Goal: Task Accomplishment & Management: Manage account settings

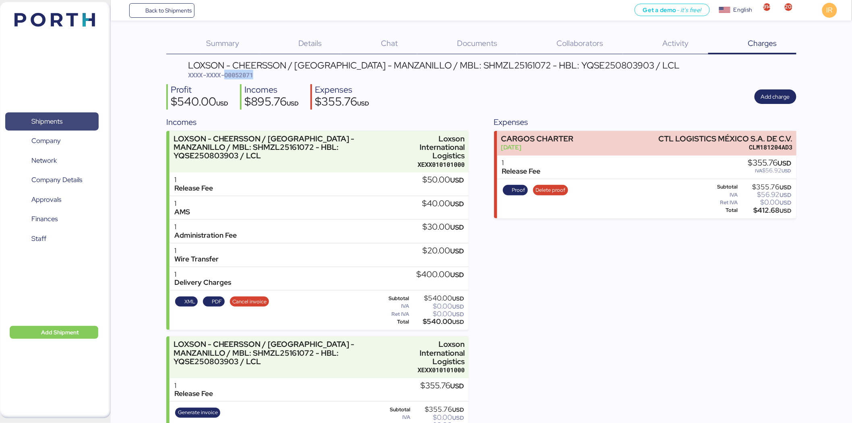
click at [62, 116] on span "Shipments" at bounding box center [51, 122] width 87 height 12
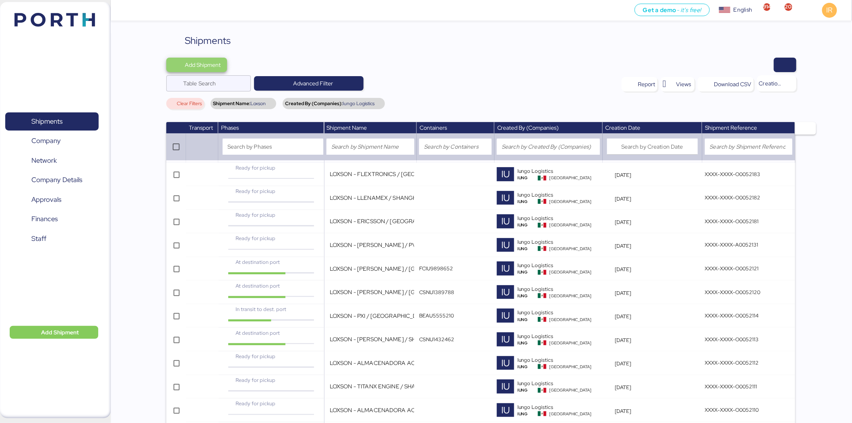
click at [209, 67] on span "Add Shipment" at bounding box center [203, 65] width 36 height 10
click at [212, 77] on div "Add Shipment Manually" at bounding box center [204, 78] width 62 height 11
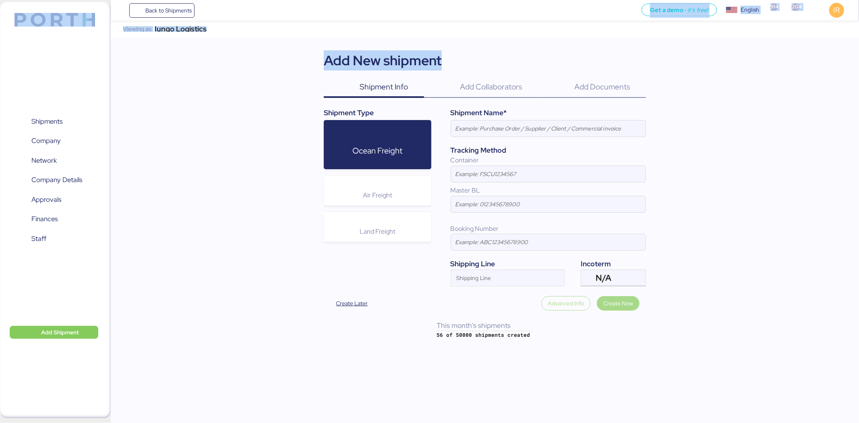
drag, startPoint x: 212, startPoint y: 78, endPoint x: 207, endPoint y: 0, distance: 77.8
click at [207, 0] on div "Back to Shipments Get a demo - it’s free! Get a demo English Inglés English 914…" at bounding box center [429, 211] width 859 height 423
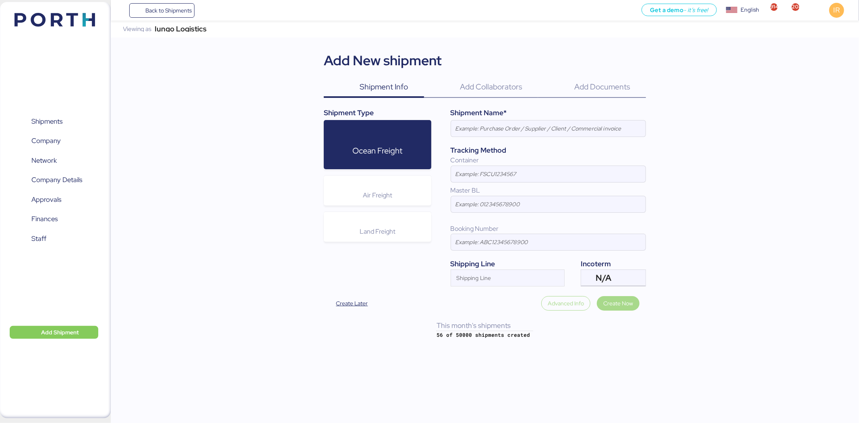
click at [465, 95] on div "Add Collaborators 0" at bounding box center [481, 87] width 114 height 21
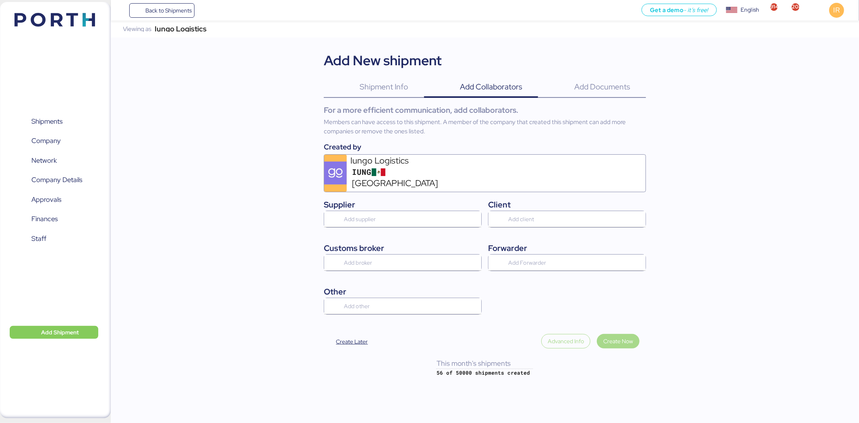
click at [404, 89] on span "Shipment Info" at bounding box center [384, 86] width 48 height 10
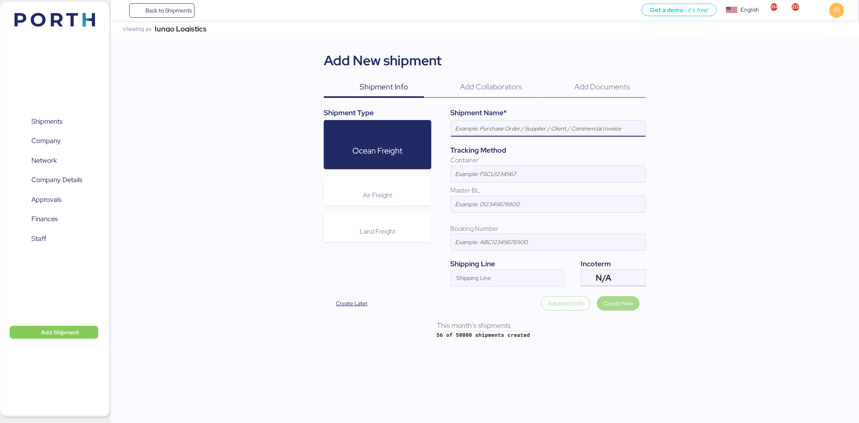
click at [505, 127] on input at bounding box center [548, 128] width 194 height 16
type input "LOXSON - [PERSON_NAME] / [GEOGRAPHIC_DATA] - MANZANILLO / MBL: COSU6428281630 -…"
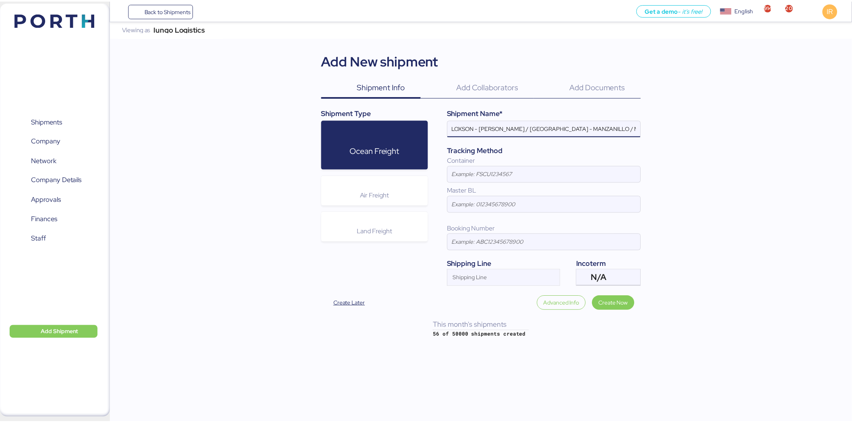
scroll to position [0, 107]
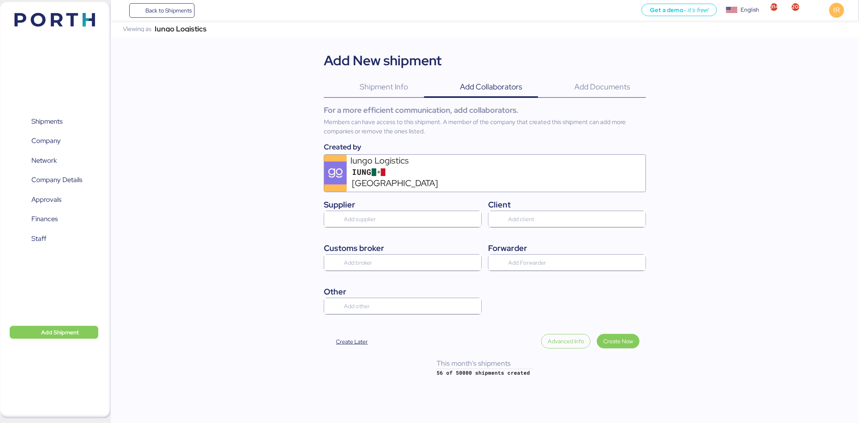
click at [373, 91] on span "Shipment Info" at bounding box center [384, 86] width 48 height 10
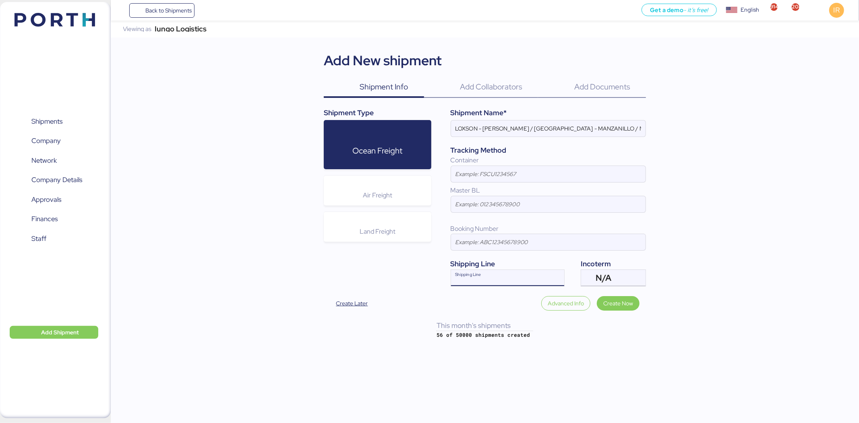
click at [505, 278] on input "Shipping Line" at bounding box center [500, 280] width 99 height 10
click at [508, 273] on div "Shipping Line" at bounding box center [500, 278] width 99 height 16
type input "cosco"
click at [513, 294] on div "COSCO SHIPPING Lines" at bounding box center [489, 294] width 68 height 9
click at [630, 272] on div at bounding box center [637, 278] width 17 height 16
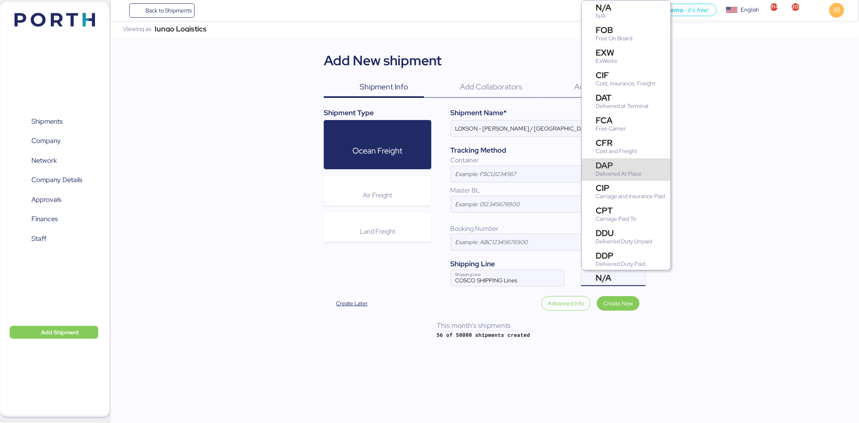
click at [634, 170] on div "Delivered At Place" at bounding box center [619, 174] width 46 height 8
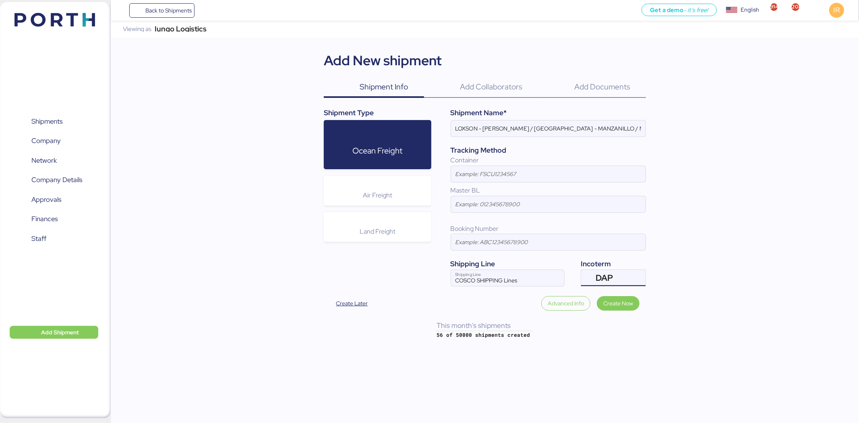
click at [602, 280] on span "DAP" at bounding box center [604, 277] width 17 height 7
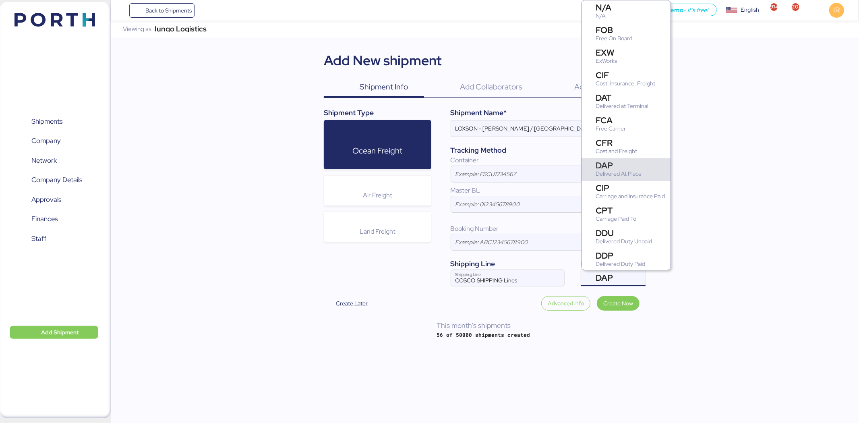
click at [602, 280] on span "DAP" at bounding box center [604, 277] width 17 height 7
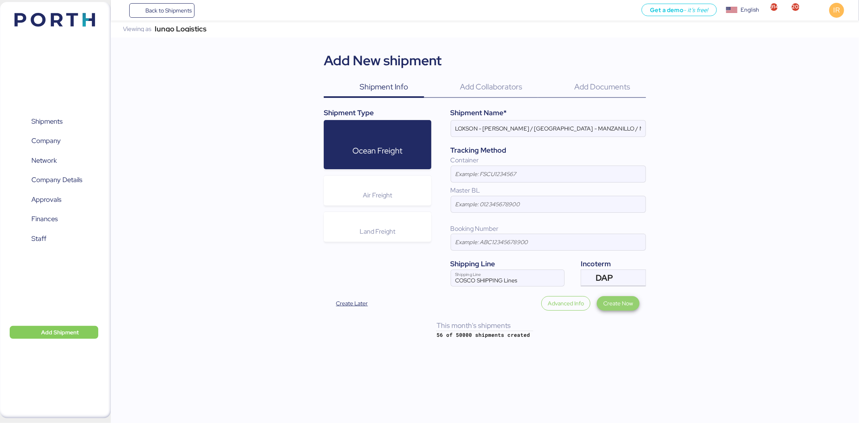
click at [629, 306] on span "Create Now" at bounding box center [618, 303] width 30 height 10
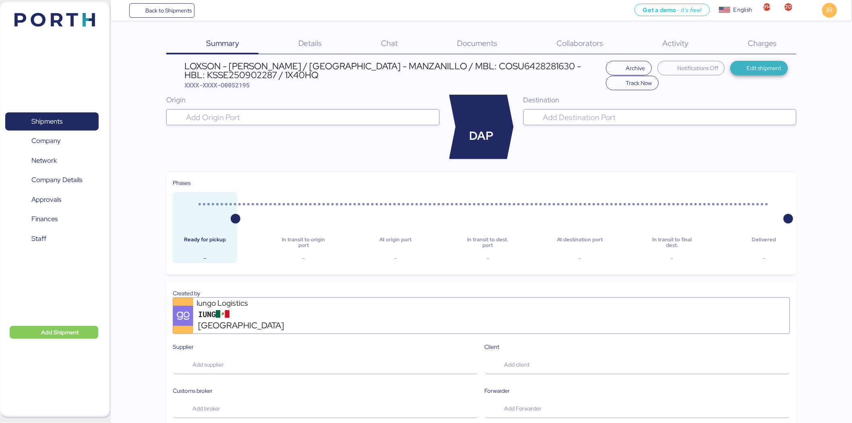
click at [737, 65] on span "Edit shipment" at bounding box center [759, 67] width 45 height 11
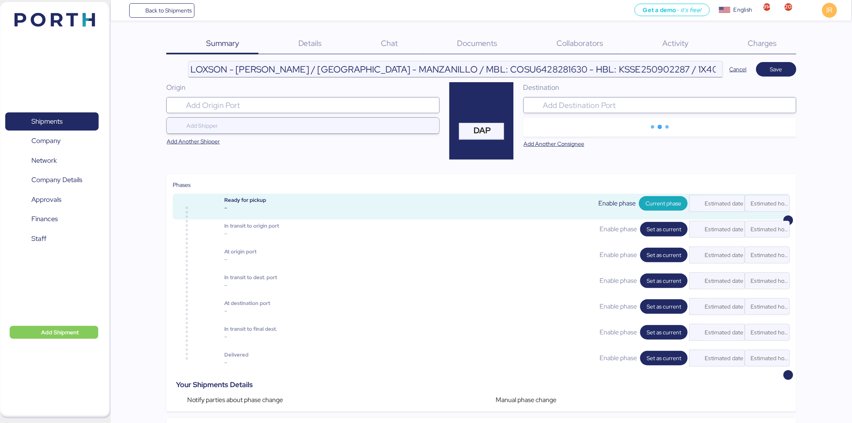
click at [473, 67] on input "LOXSON - [PERSON_NAME] / [GEOGRAPHIC_DATA] - MANZANILLO / MBL: COSU6428281630 -…" at bounding box center [455, 69] width 534 height 16
paste input "9466700"
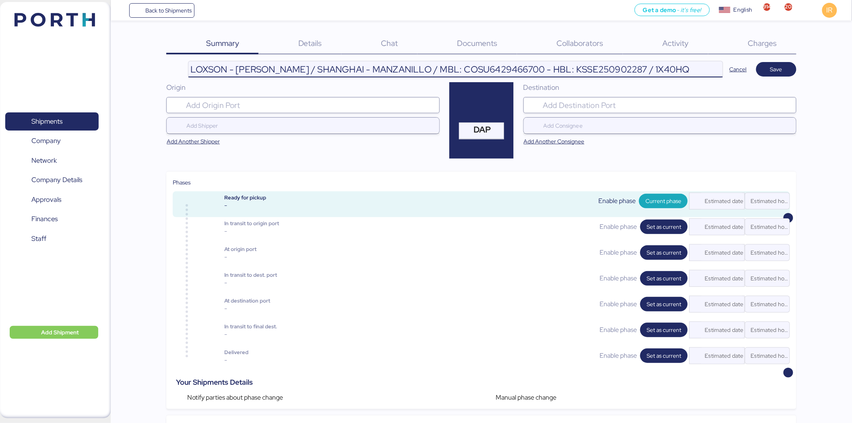
click at [605, 67] on input "LOXSON - [PERSON_NAME] / SHANGHAI - MANZANILLO / MBL: COSU6429466700 - HBL: KSS…" at bounding box center [455, 69] width 534 height 16
paste input "454"
click at [605, 67] on input "LOXSON - [PERSON_NAME] / SHANGHAI - MANZANILLO / MBL: COSU6429466700 - HBL: KSS…" at bounding box center [455, 69] width 534 height 16
click at [642, 67] on input "LOXSON - [PERSON_NAME] / SHANGHAI - MANZANILLO / MBL: COSU6429466700 - HBL: KSS…" at bounding box center [455, 69] width 534 height 16
type input "LOXSON - [PERSON_NAME] / [GEOGRAPHIC_DATA] - MANZANILLO / MBL: COSU6429466700 -…"
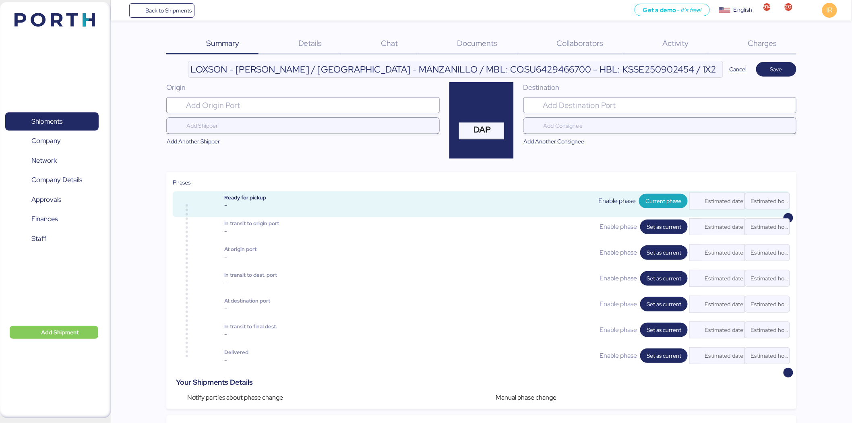
click at [339, 94] on div "Origin Add Another Shipper" at bounding box center [302, 120] width 273 height 76
click at [326, 103] on input "Port" at bounding box center [309, 105] width 251 height 10
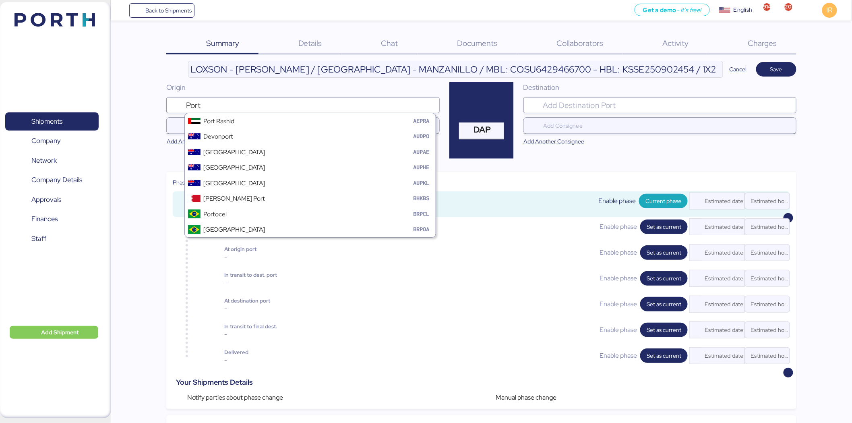
click at [326, 103] on input "Port" at bounding box center [309, 105] width 251 height 10
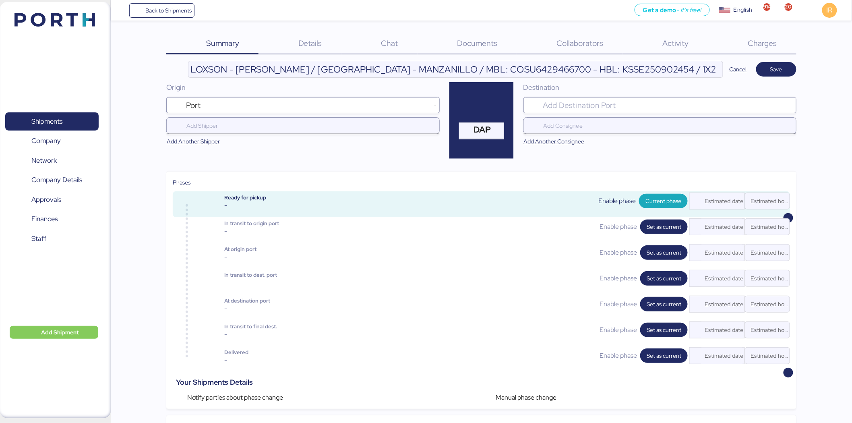
click at [326, 103] on input "Port" at bounding box center [303, 105] width 239 height 10
click at [326, 103] on input "sahnghai" at bounding box center [309, 105] width 251 height 10
click at [326, 103] on input "sahnghai" at bounding box center [303, 105] width 239 height 10
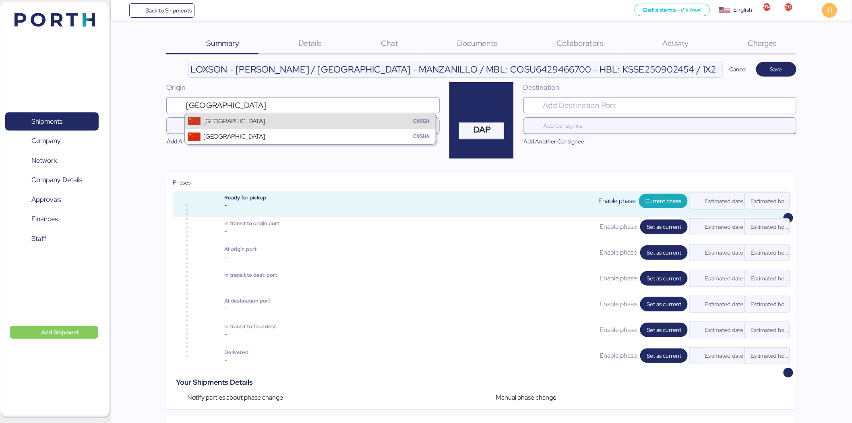
type input "[GEOGRAPHIC_DATA]"
click at [304, 120] on div "Shanghai CNSGH" at bounding box center [310, 120] width 251 height 15
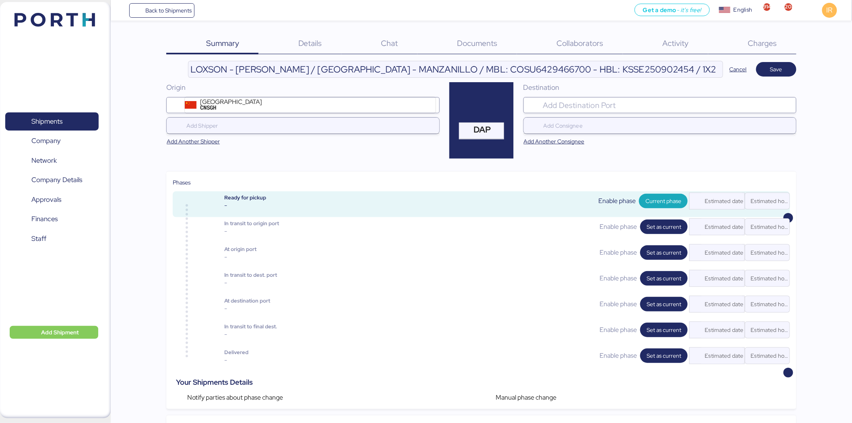
click at [634, 101] on input "search" at bounding box center [666, 105] width 251 height 10
click at [575, 108] on input "search" at bounding box center [666, 105] width 251 height 10
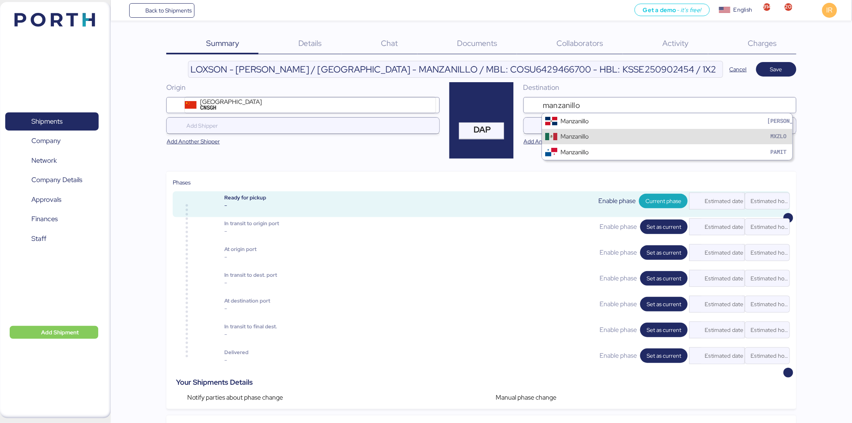
type input "manzanillo"
click at [581, 139] on div "Manzanillo" at bounding box center [574, 136] width 28 height 9
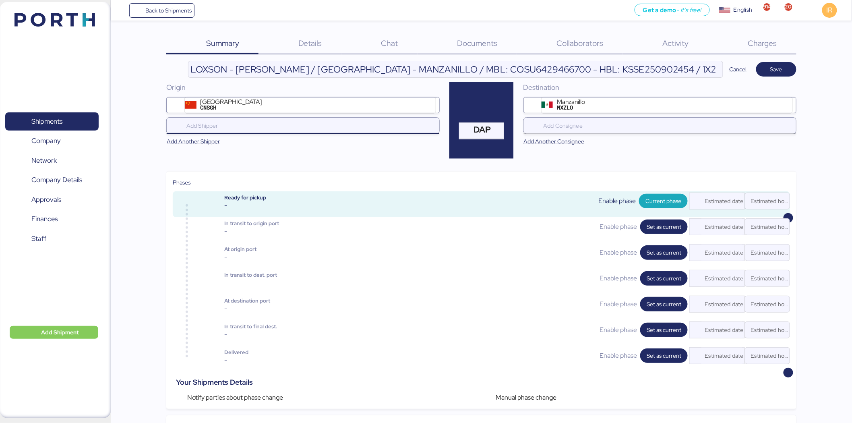
click at [260, 125] on input "search" at bounding box center [305, 126] width 240 height 10
paste input "HUANGYU ELECTRONIC"
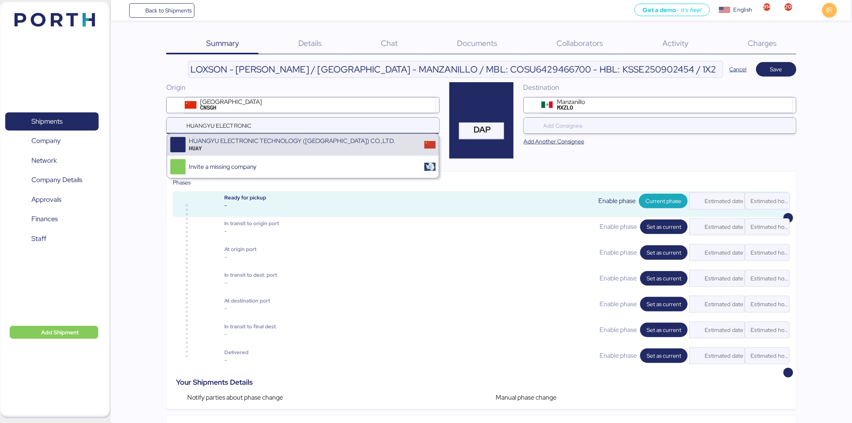
type input "HUANGYU ELECTRONIC"
click at [254, 149] on div "HUAY" at bounding box center [292, 148] width 206 height 7
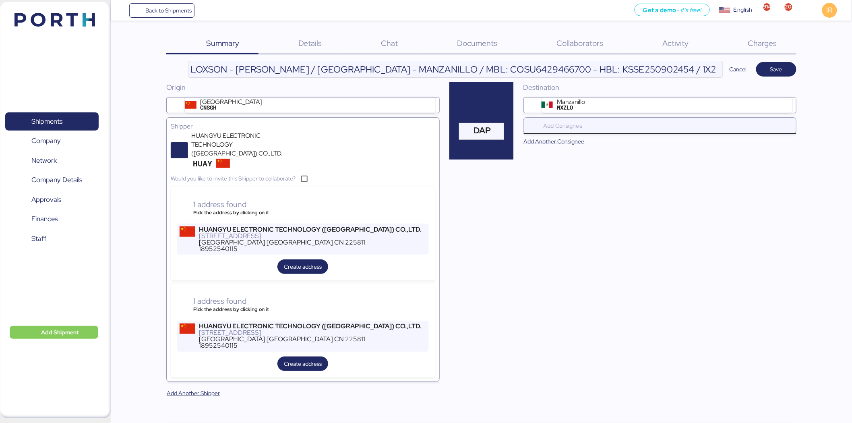
click at [597, 133] on div at bounding box center [662, 126] width 240 height 16
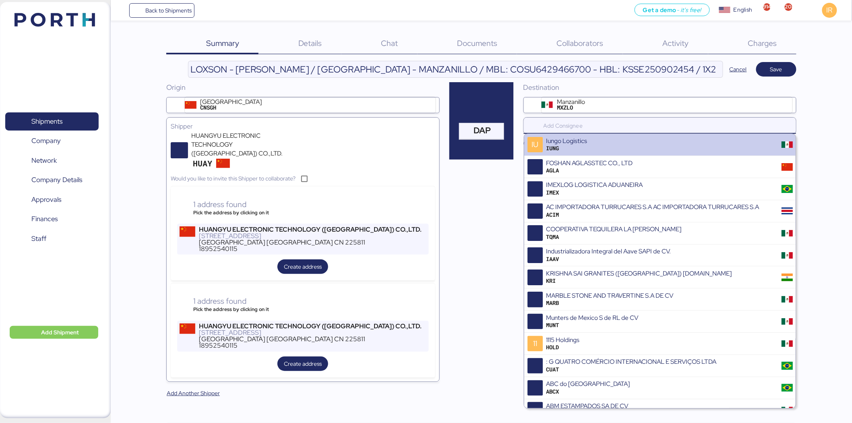
click at [597, 133] on div at bounding box center [662, 126] width 240 height 16
paste input "[PERSON_NAME] PRECISION"
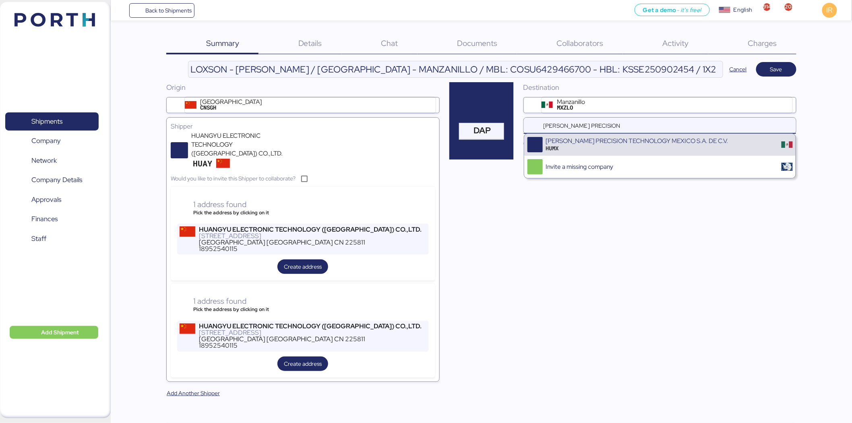
type input "[PERSON_NAME] PRECISION"
click at [602, 155] on div "[PERSON_NAME] PRECISION TECHNOLOGY MEXICO S.A. DE C.V. HUMX" at bounding box center [659, 145] width 271 height 22
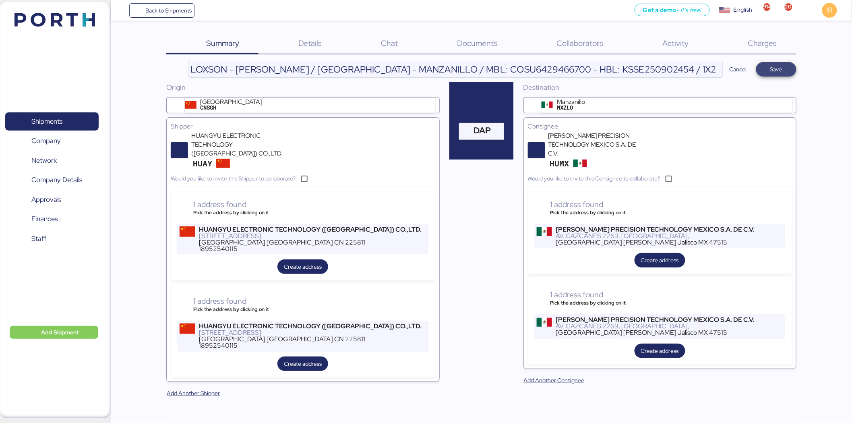
click at [767, 70] on span "Save" at bounding box center [776, 69] width 27 height 11
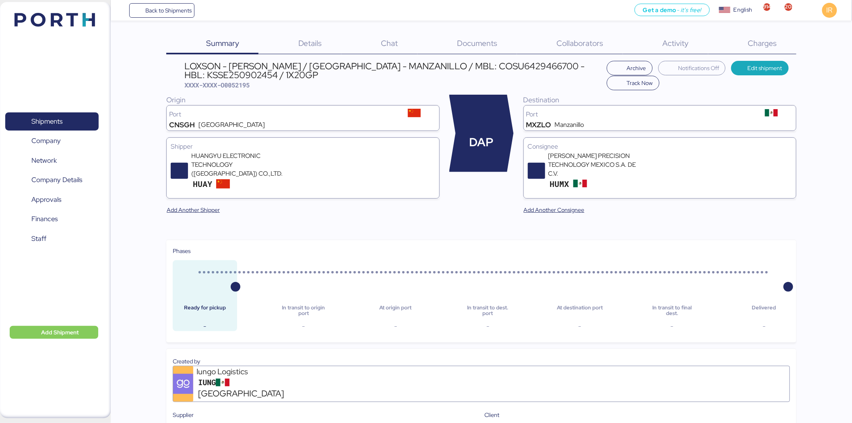
click at [319, 43] on span "Details" at bounding box center [310, 43] width 24 height 10
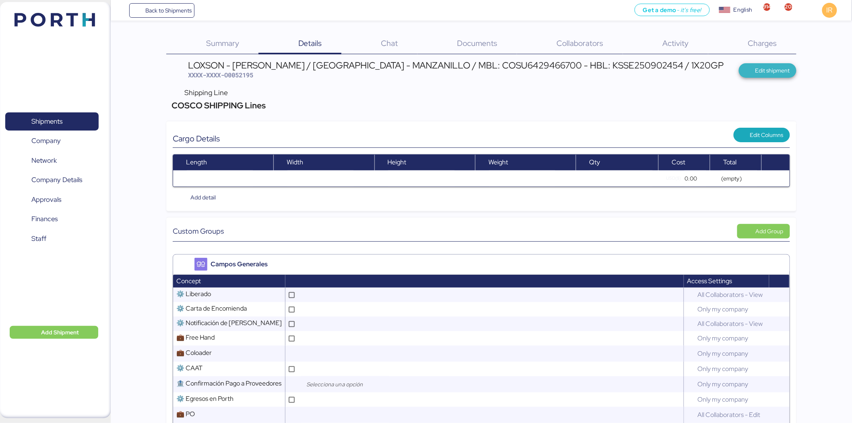
click at [765, 67] on span "Edit shipment" at bounding box center [772, 71] width 35 height 10
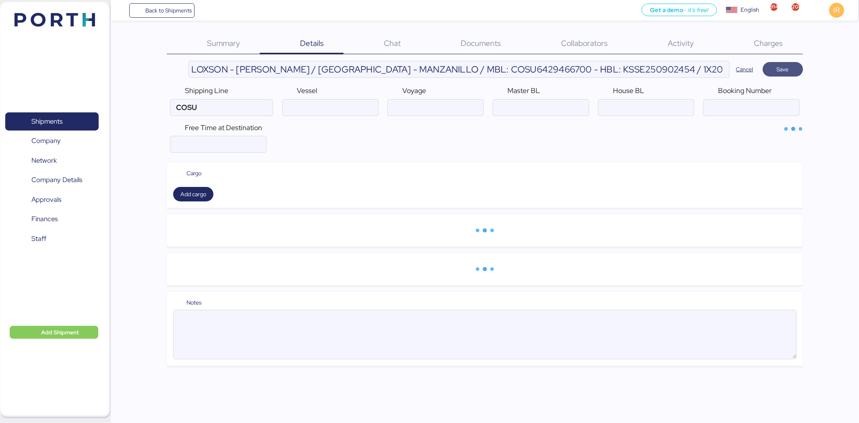
type input "COSCO SHIPPING Lines"
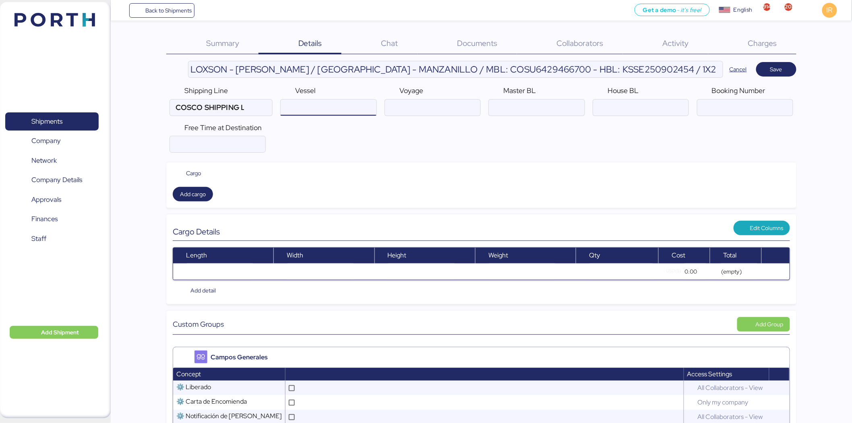
paste input "CSCL WINTER/ 058E"
click at [335, 109] on input "ocean" at bounding box center [328, 107] width 95 height 16
type input "CSCL WINTER"
paste input "058E"
type input "058E"
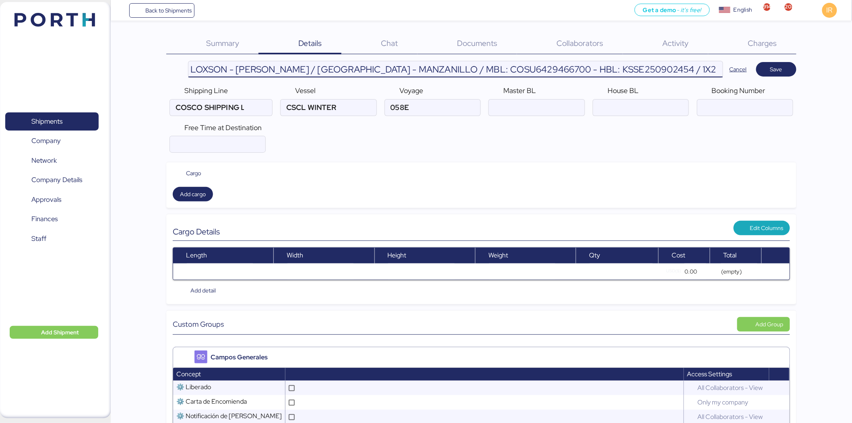
click at [465, 74] on input "LOXSON - [PERSON_NAME] / [GEOGRAPHIC_DATA] - MANZANILLO / MBL: COSU6429466700 -…" at bounding box center [455, 69] width 534 height 16
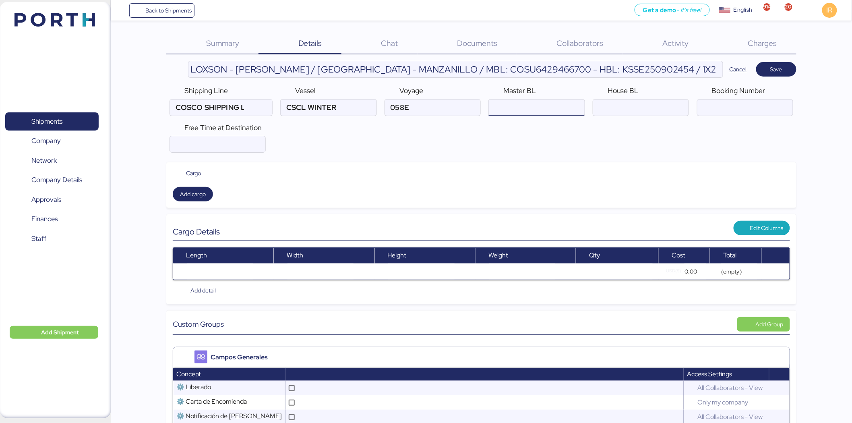
click at [530, 114] on input "ocean" at bounding box center [536, 107] width 95 height 16
paste input "COSU6429466700"
type input "COSU6429466700"
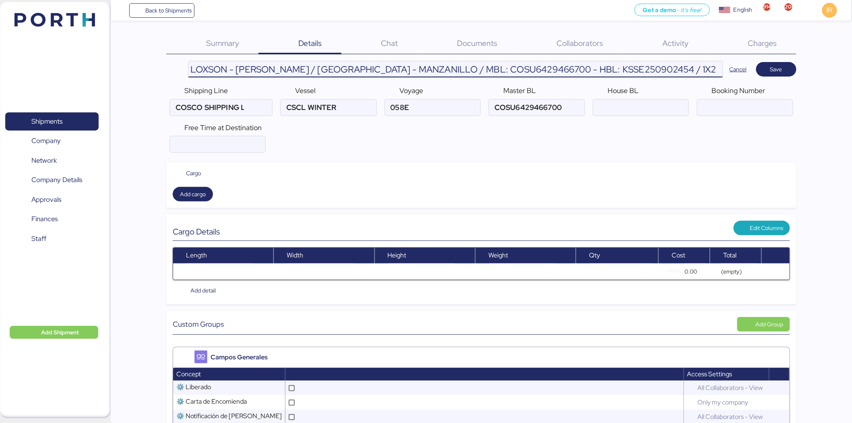
click at [589, 63] on input "LOXSON - [PERSON_NAME] / [GEOGRAPHIC_DATA] - MANZANILLO / MBL: COSU6429466700 -…" at bounding box center [455, 69] width 534 height 16
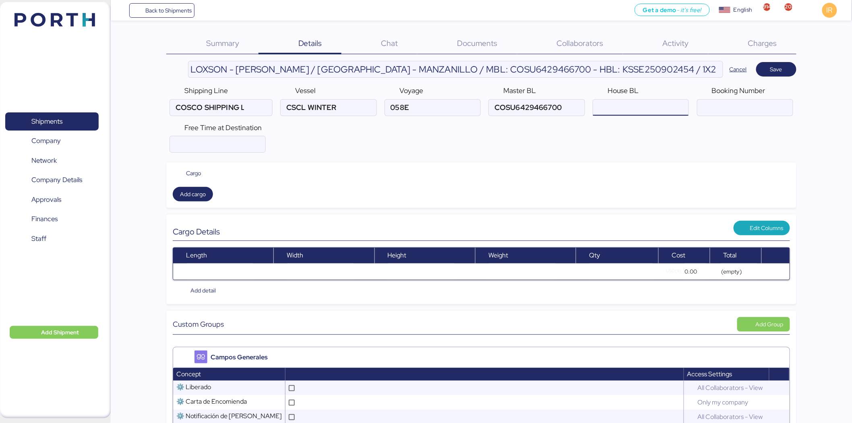
click at [614, 111] on input "ocean" at bounding box center [640, 107] width 95 height 16
paste input "KSSE250902454"
type input "KSSE250902454"
paste input "6429466700"
type input "6429466700"
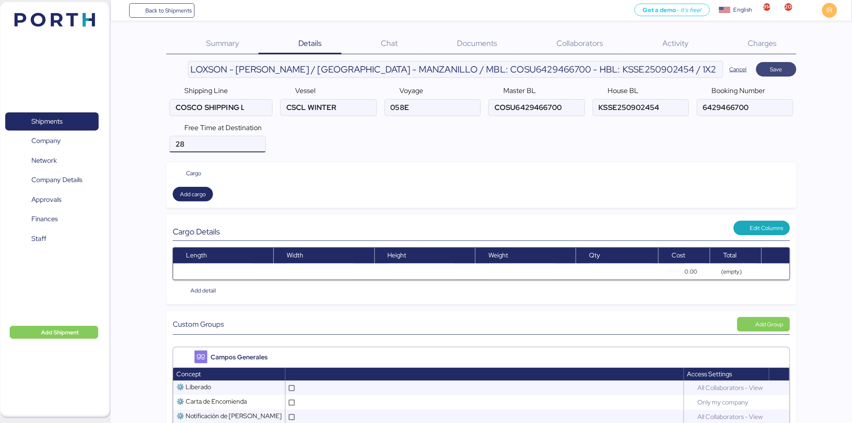
type input "28"
click at [767, 71] on span "Save" at bounding box center [776, 69] width 27 height 11
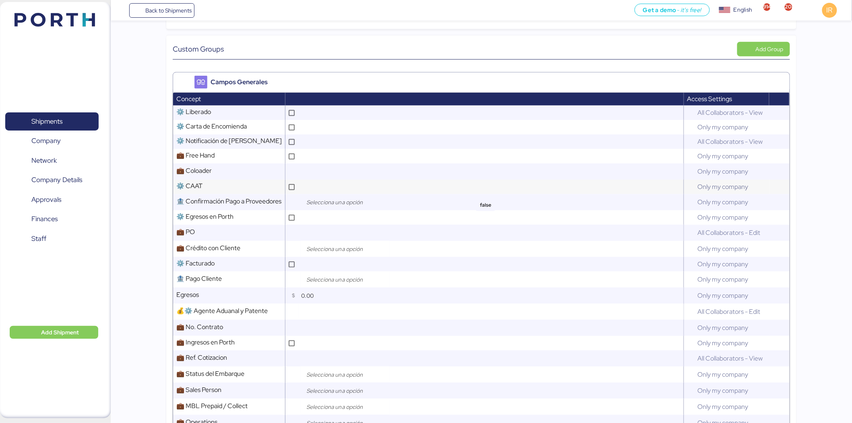
scroll to position [213, 0]
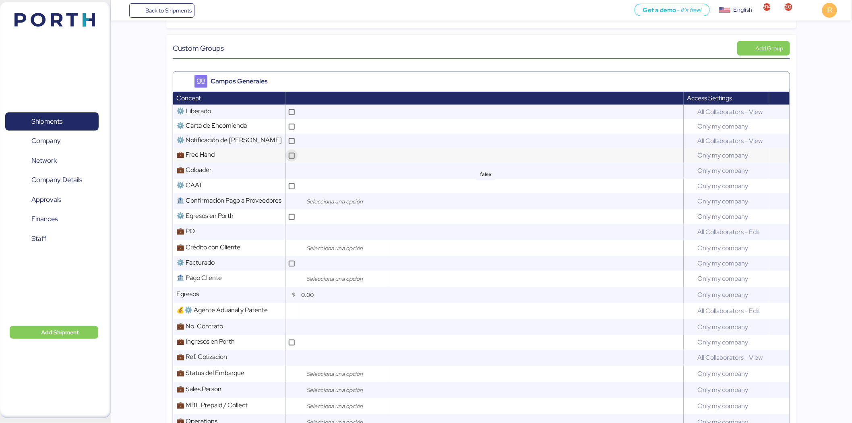
click at [288, 151] on div at bounding box center [291, 155] width 12 height 12
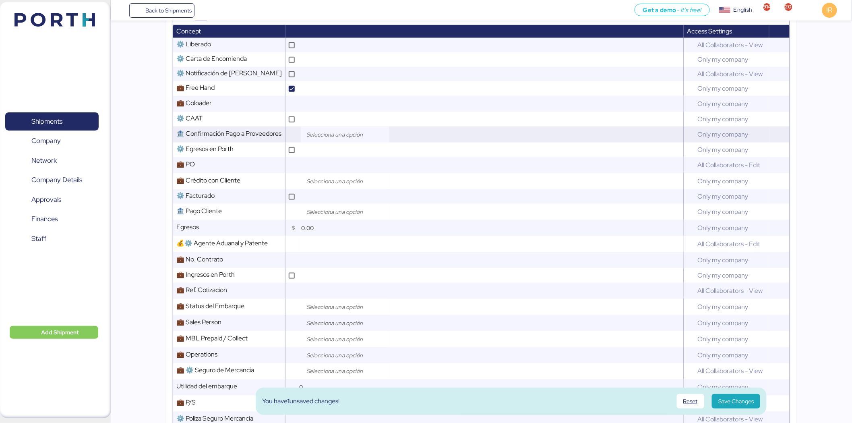
scroll to position [282, 0]
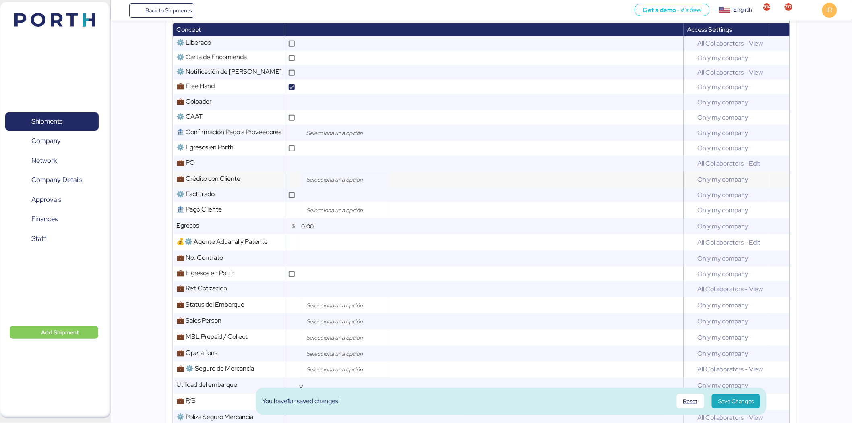
click at [355, 178] on input "search" at bounding box center [347, 180] width 85 height 10
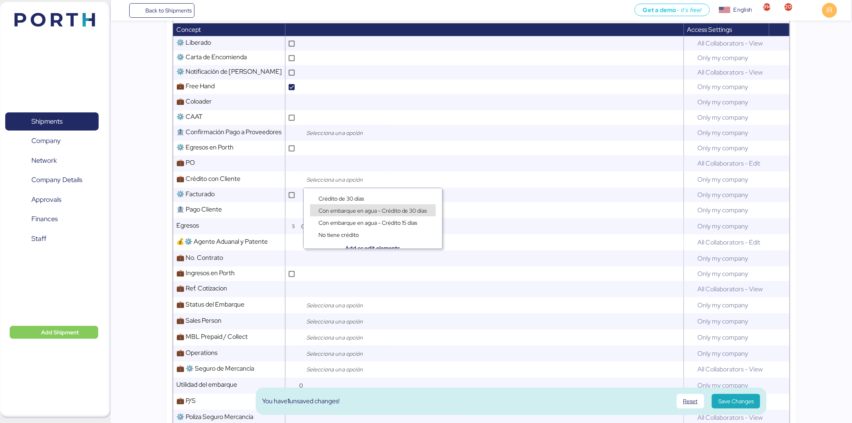
click at [364, 213] on div "Con embarque en agua - Crédito 15 días" at bounding box center [373, 218] width 139 height 12
click at [362, 211] on span "Con embarque en agua - Crédito de 30 días" at bounding box center [373, 210] width 109 height 7
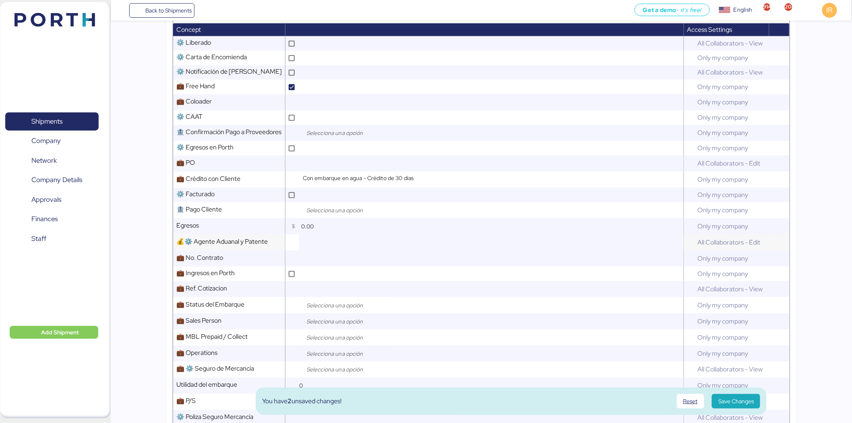
scroll to position [381, 0]
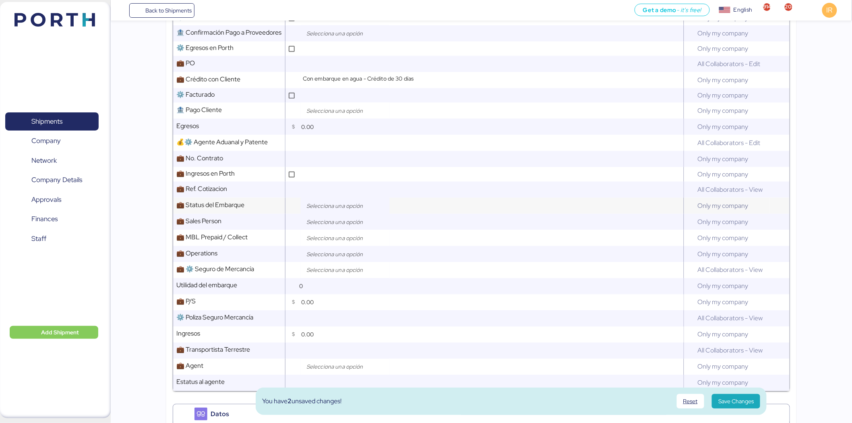
click at [352, 208] on input "search" at bounding box center [347, 206] width 85 height 10
click at [348, 223] on div "Open" at bounding box center [347, 224] width 75 height 12
click at [346, 225] on input "search" at bounding box center [347, 222] width 85 height 10
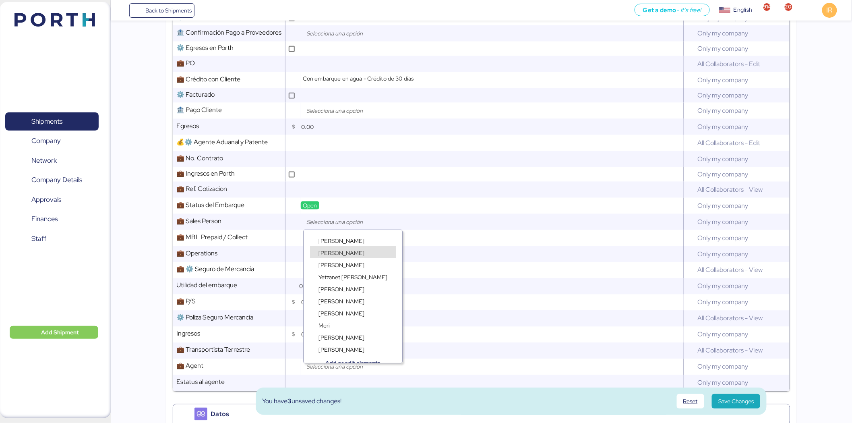
click at [339, 252] on span "[PERSON_NAME]" at bounding box center [342, 252] width 46 height 7
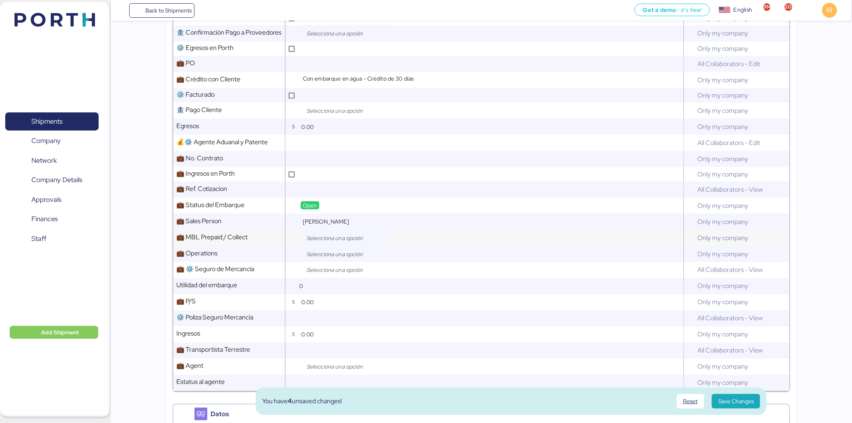
click at [329, 243] on div at bounding box center [345, 238] width 89 height 16
click at [328, 251] on div "Prepaid" at bounding box center [347, 256] width 75 height 12
click at [324, 259] on div at bounding box center [345, 254] width 89 height 16
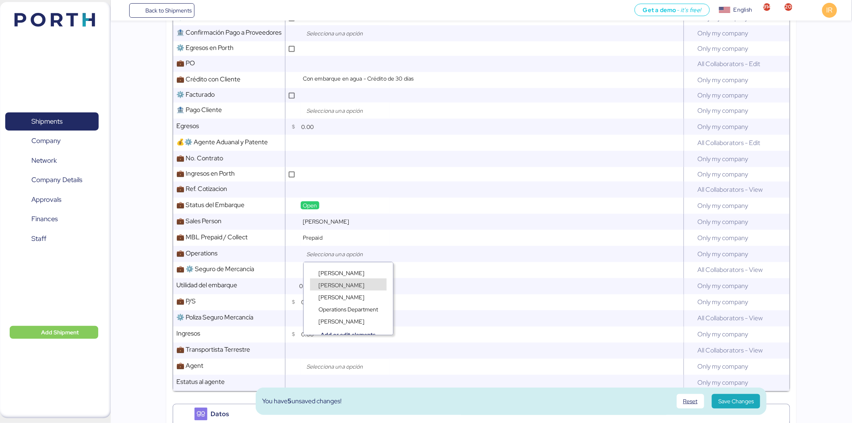
click at [329, 285] on span "[PERSON_NAME]" at bounding box center [342, 284] width 46 height 7
click at [328, 274] on input "search" at bounding box center [347, 270] width 85 height 10
click at [326, 310] on span "No Aplica" at bounding box center [331, 313] width 24 height 7
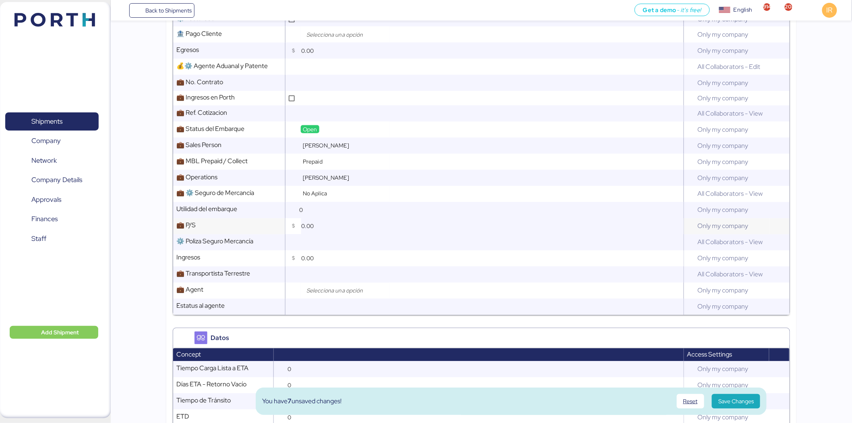
scroll to position [471, 0]
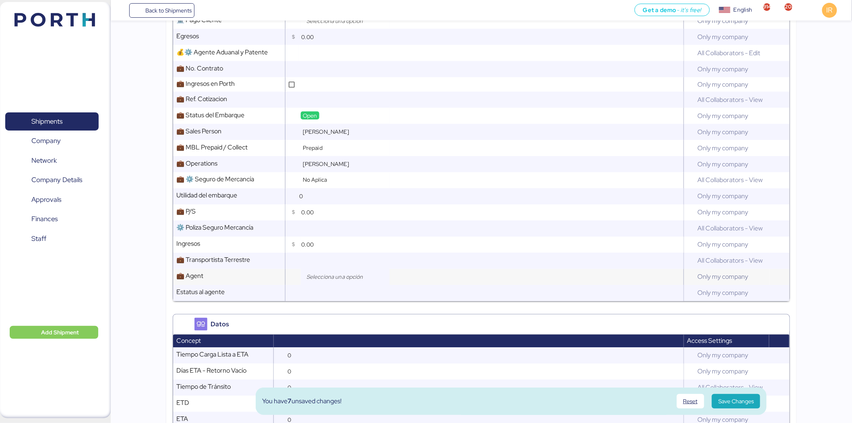
click at [329, 270] on div at bounding box center [345, 277] width 89 height 16
type input "loxs"
click at [342, 305] on span "Loxson International Logistics Co., Ltd." at bounding box center [367, 307] width 96 height 7
drag, startPoint x: 342, startPoint y: 305, endPoint x: 416, endPoint y: 304, distance: 74.1
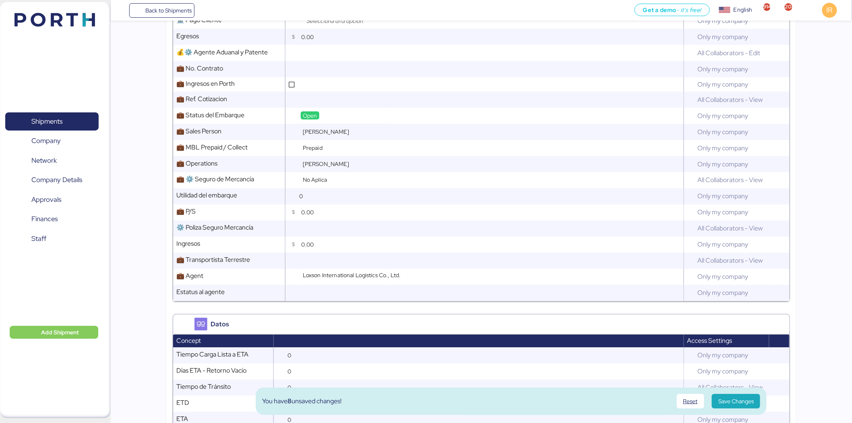
click at [416, 304] on div "[PERSON_NAME] Generales Concept Access Settings ⚙️ Liberado Comment All Collabo…" at bounding box center [481, 168] width 617 height 708
click at [749, 406] on span "Save Changes" at bounding box center [735, 400] width 35 height 11
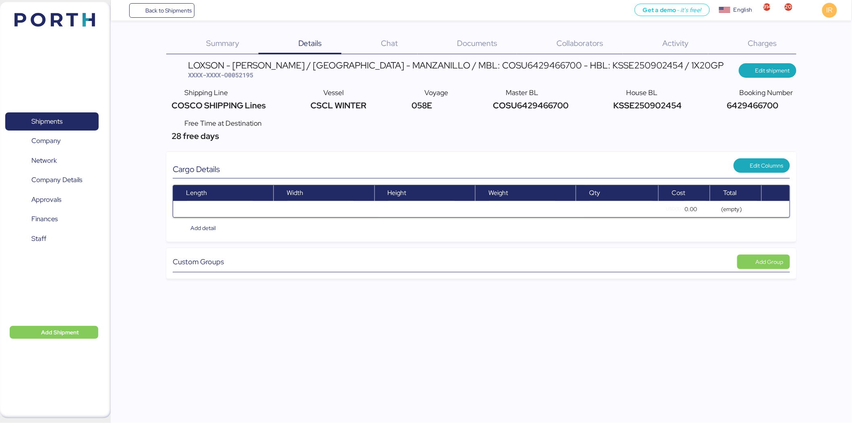
scroll to position [0, 0]
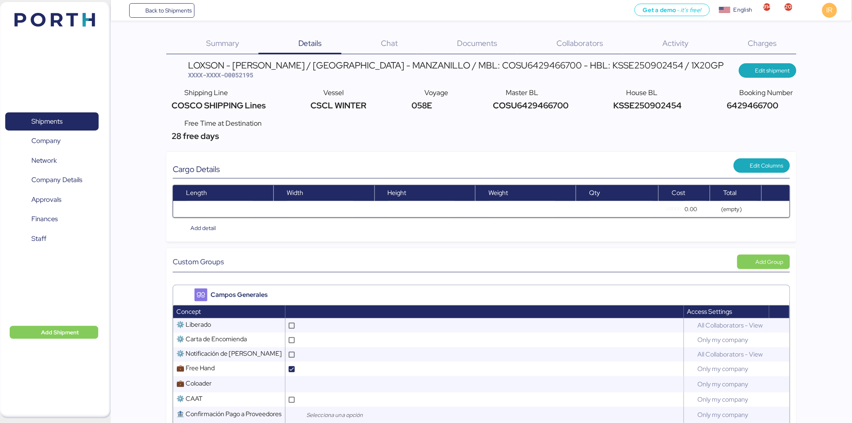
click at [749, 407] on td "Only my company" at bounding box center [726, 415] width 85 height 16
click at [754, 69] on span "Edit shipment" at bounding box center [767, 70] width 45 height 11
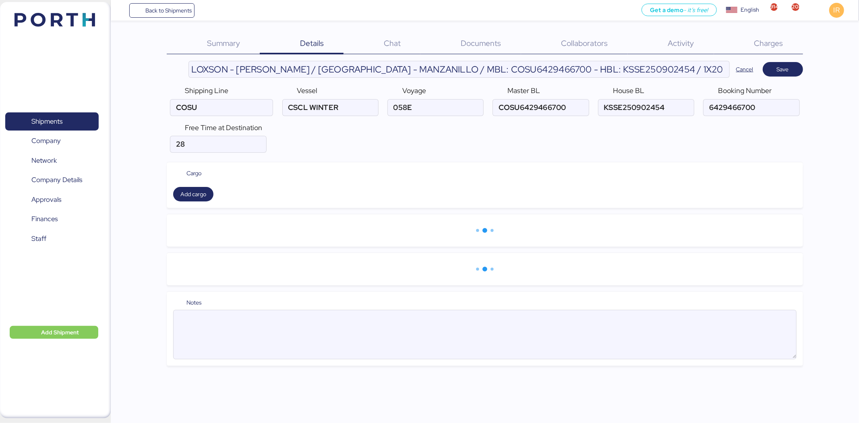
type input "COSCO SHIPPING Lines"
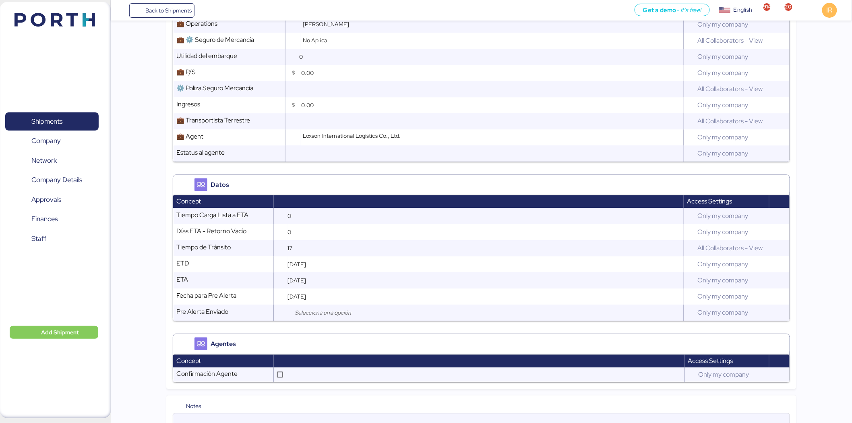
scroll to position [726, 0]
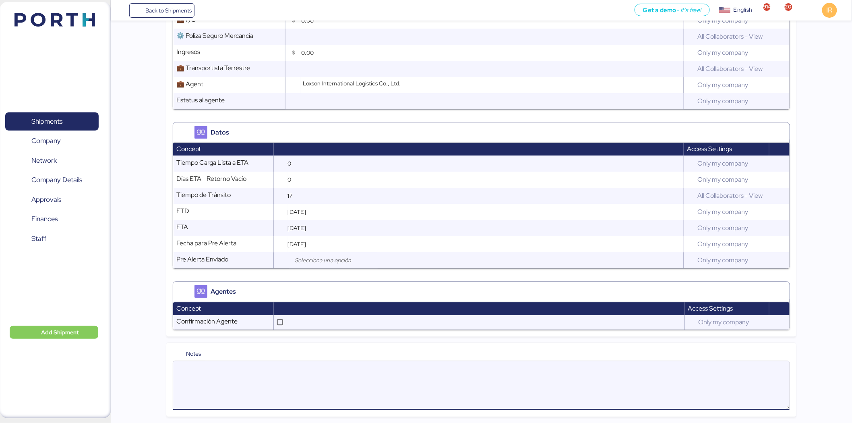
paste textarea "Please kindly note below: 1. Consignee will handle delivery themselves. 2. We h…"
click at [389, 385] on textarea "Please kindly note below: 1. Consignee will handle delivery themselves. 2. We h…" at bounding box center [481, 385] width 616 height 47
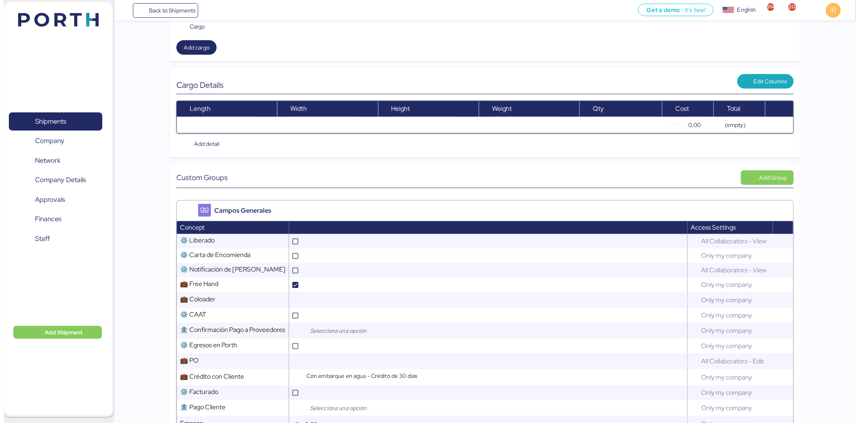
scroll to position [0, 0]
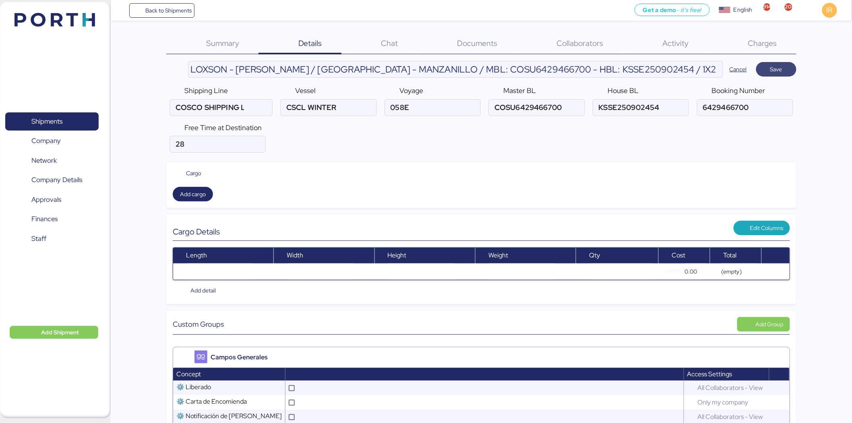
type textarea "Please kindly note below: 1. Consignee will handle delivery themselves. 2. We h…"
click at [757, 68] on span "Save" at bounding box center [776, 69] width 40 height 14
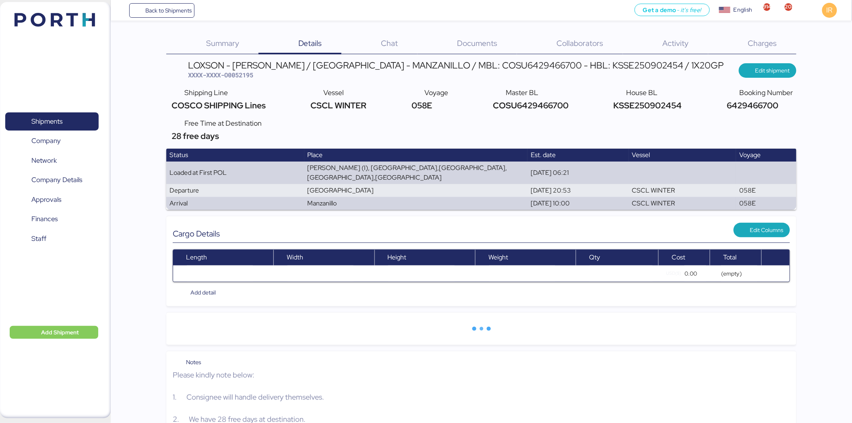
click at [451, 47] on div "Documents 0" at bounding box center [467, 43] width 99 height 21
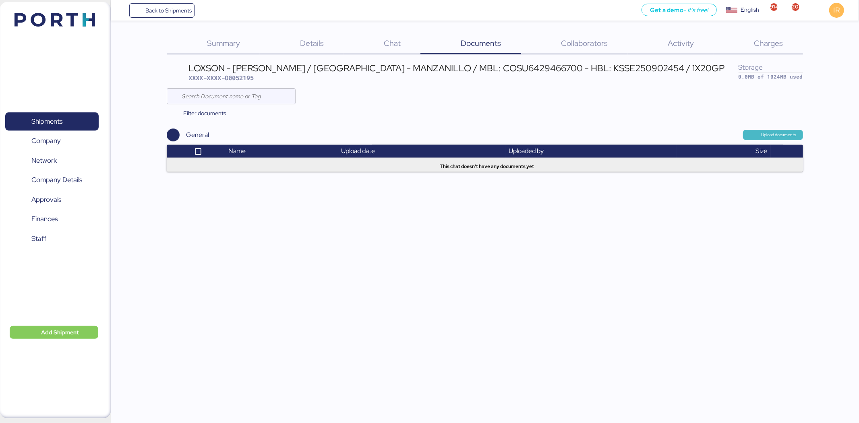
click at [788, 130] on span "Upload documents" at bounding box center [773, 135] width 60 height 10
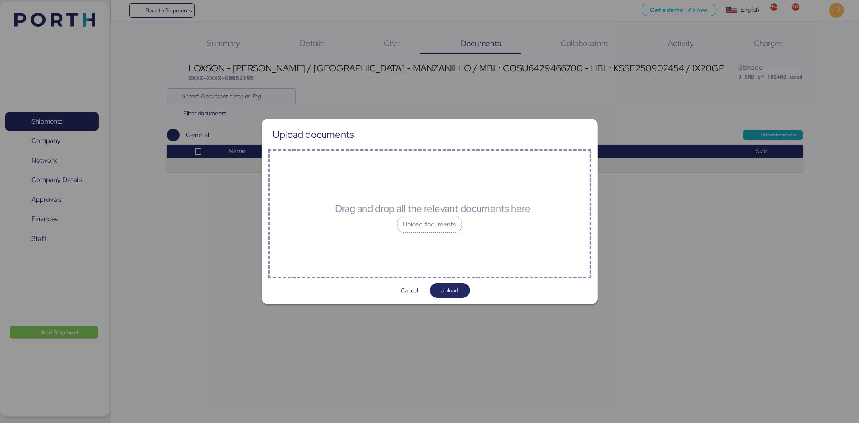
click at [387, 229] on div "Drag and drop all the relevant documents here Upload documents" at bounding box center [429, 213] width 323 height 129
click at [421, 195] on div "Drag and drop all the relevant documents here Upload documents" at bounding box center [429, 213] width 323 height 129
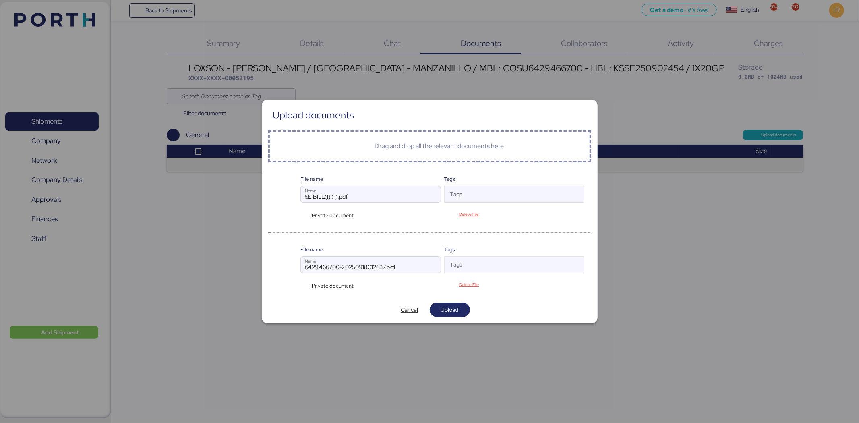
click at [303, 214] on div "Private document" at bounding box center [331, 215] width 62 height 8
click at [301, 287] on div "Private document" at bounding box center [331, 286] width 62 height 8
click at [442, 306] on span "Upload" at bounding box center [450, 310] width 18 height 10
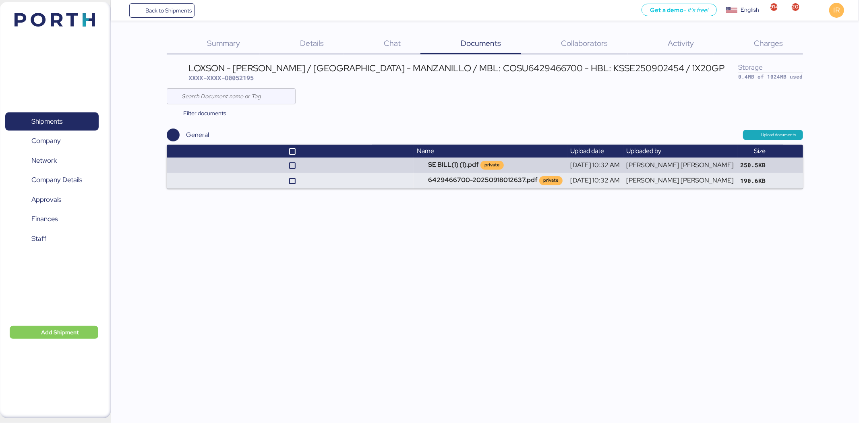
click at [747, 44] on div "Charges 0" at bounding box center [758, 43] width 89 height 21
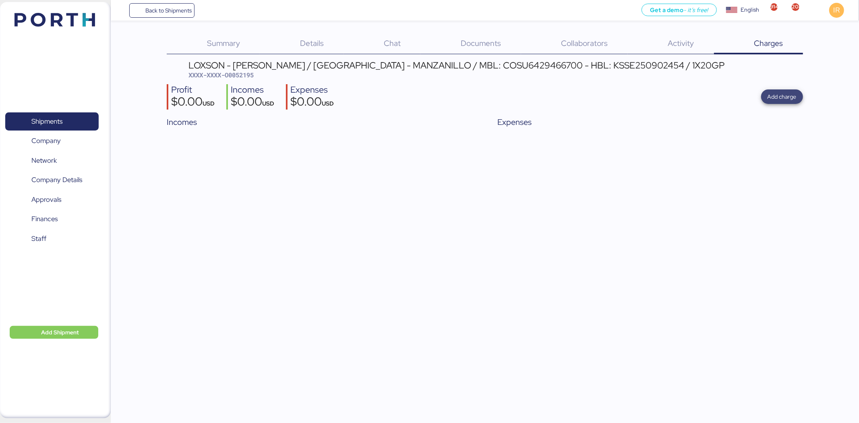
click at [780, 99] on span "Add charge" at bounding box center [781, 97] width 29 height 10
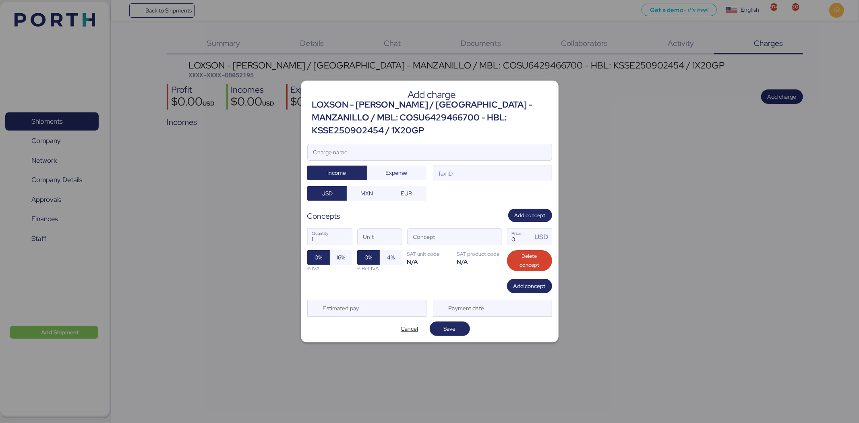
click at [498, 107] on div "LOXSON - [PERSON_NAME] / [GEOGRAPHIC_DATA] - MANZANILLO / MBL: COSU6429466700 -…" at bounding box center [432, 117] width 240 height 39
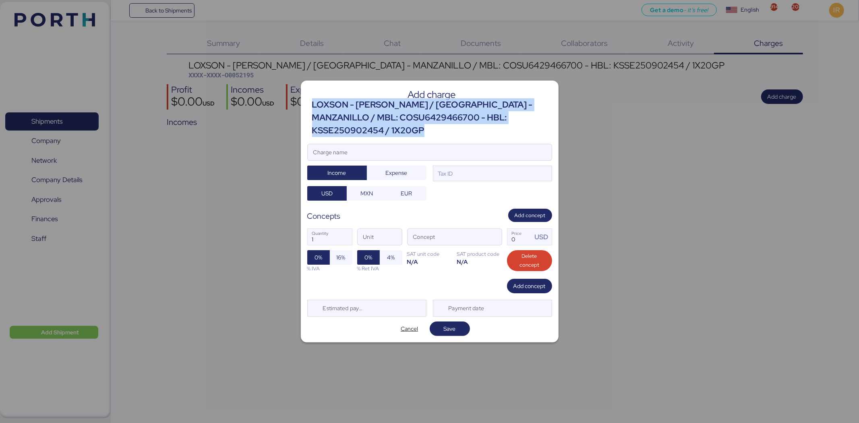
click at [498, 107] on div "LOXSON - [PERSON_NAME] / [GEOGRAPHIC_DATA] - MANZANILLO / MBL: COSU6429466700 -…" at bounding box center [432, 117] width 240 height 39
copy div "LOXSON - [PERSON_NAME] / [GEOGRAPHIC_DATA] - MANZANILLO / MBL: COSU6429466700 -…"
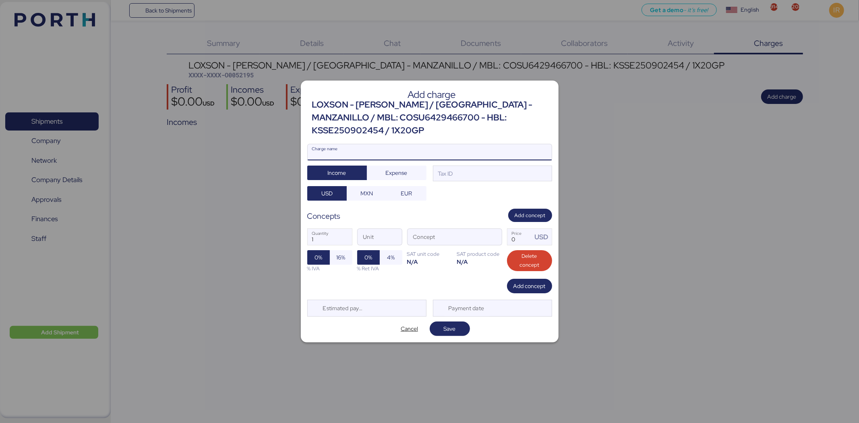
click at [439, 147] on input "Charge name" at bounding box center [430, 152] width 244 height 16
paste input "LOXSON - [PERSON_NAME] / [GEOGRAPHIC_DATA] - MANZANILLO / MBL: COSU6429466700 -…"
type input "LOXSON - [PERSON_NAME] / [GEOGRAPHIC_DATA] - MANZANILLO / MBL: COSU6429466700 -…"
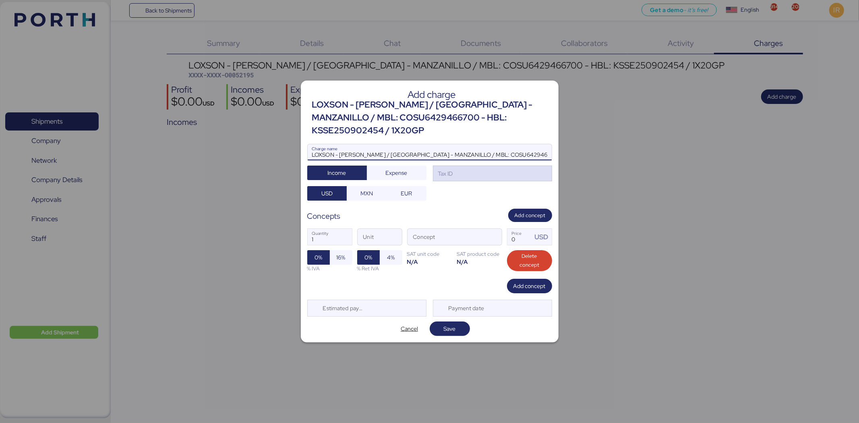
click at [474, 173] on div "Tax ID" at bounding box center [492, 173] width 119 height 16
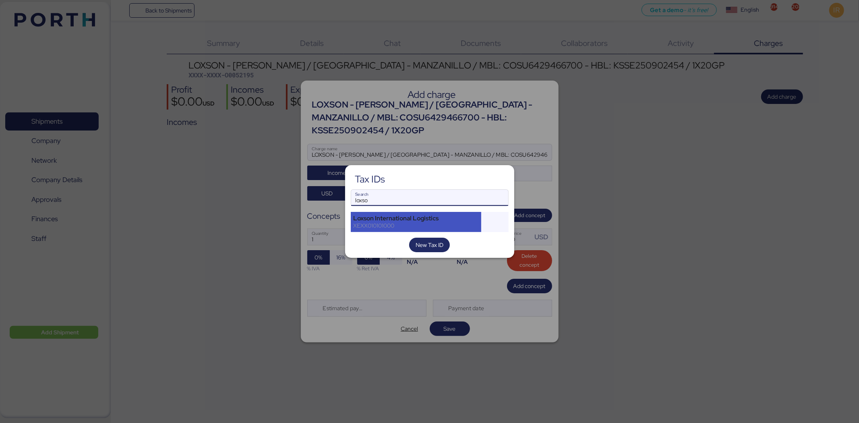
type input "loxso"
click at [398, 219] on div "Loxson International Logistics" at bounding box center [416, 218] width 125 height 7
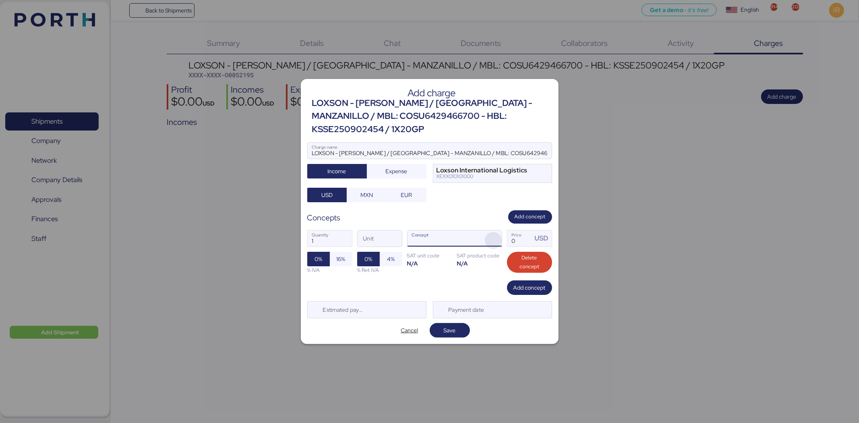
click at [490, 232] on span "button" at bounding box center [493, 240] width 17 height 17
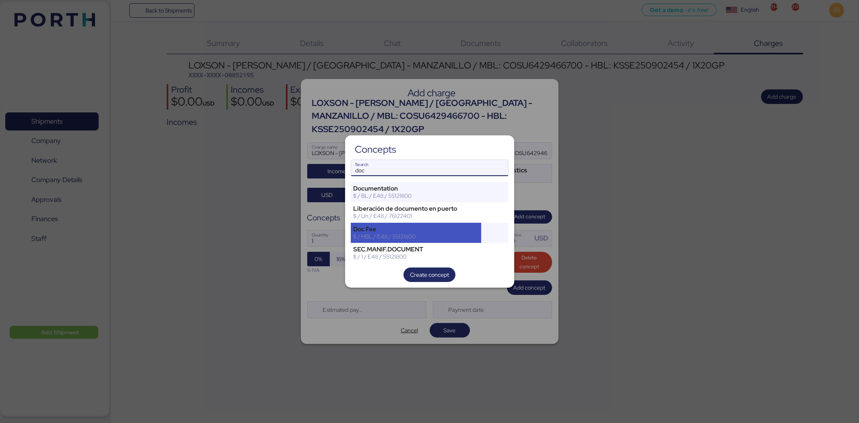
type input "doc"
click at [391, 233] on div "$ / HBL / E48 / 55121800" at bounding box center [416, 236] width 125 height 7
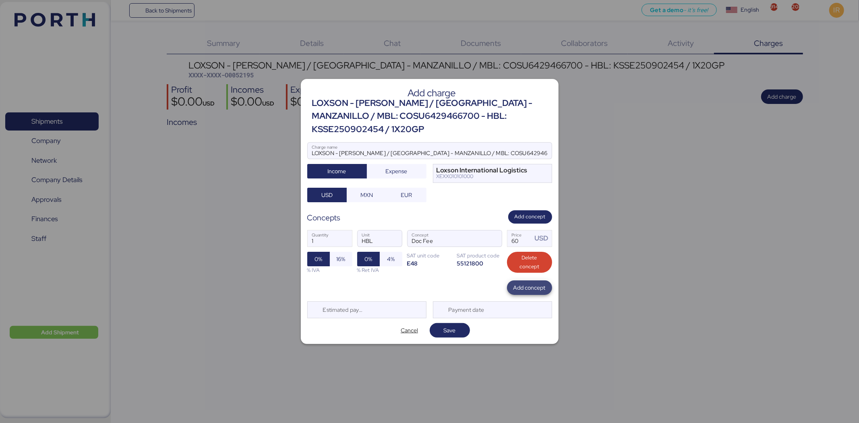
click at [530, 283] on span "Add concept" at bounding box center [529, 288] width 32 height 10
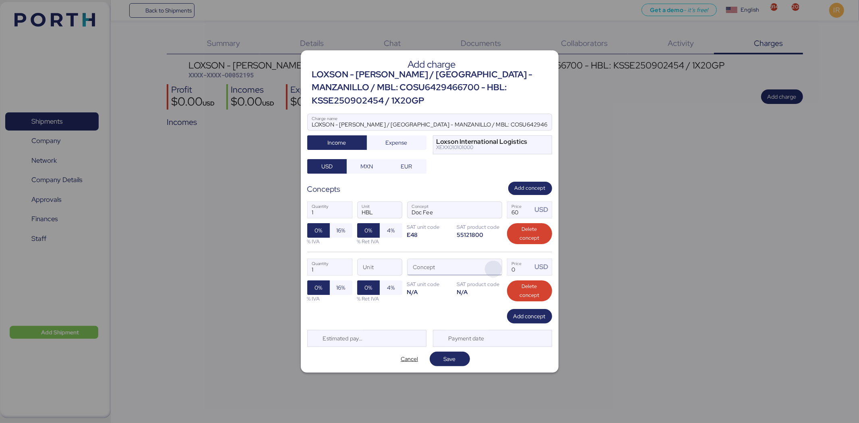
click at [488, 261] on span "button" at bounding box center [493, 269] width 17 height 17
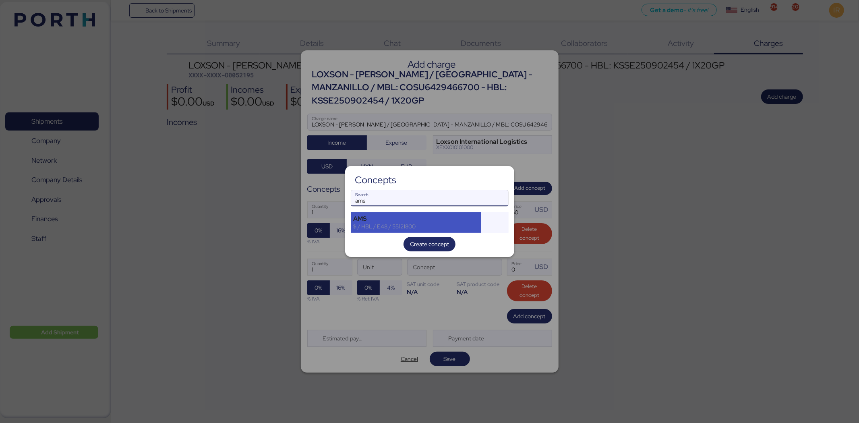
type input "ams"
click at [387, 220] on div "AMS" at bounding box center [416, 218] width 125 height 7
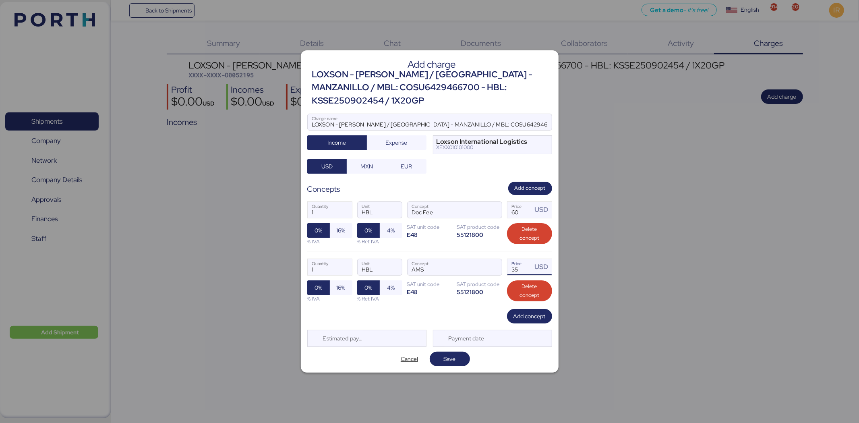
drag, startPoint x: 530, startPoint y: 265, endPoint x: 505, endPoint y: 261, distance: 25.4
click at [505, 261] on div "1 Quantity HBL Unit AMS Concept 35 Price USD 0% 16% % IVA 0% 4% % Ret IVA SAT u…" at bounding box center [429, 280] width 245 height 57
type input "40"
click at [541, 311] on span "Add concept" at bounding box center [529, 316] width 32 height 10
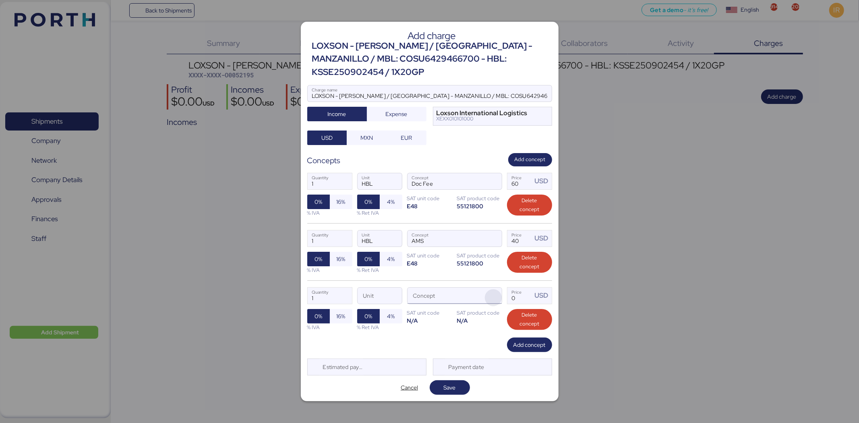
click at [496, 289] on span "button" at bounding box center [493, 297] width 17 height 17
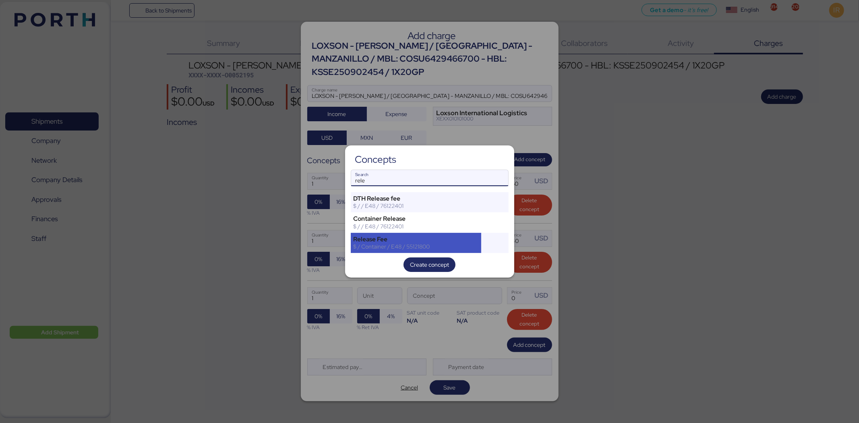
type input "rele"
click at [398, 236] on div "Release Fee" at bounding box center [416, 239] width 125 height 7
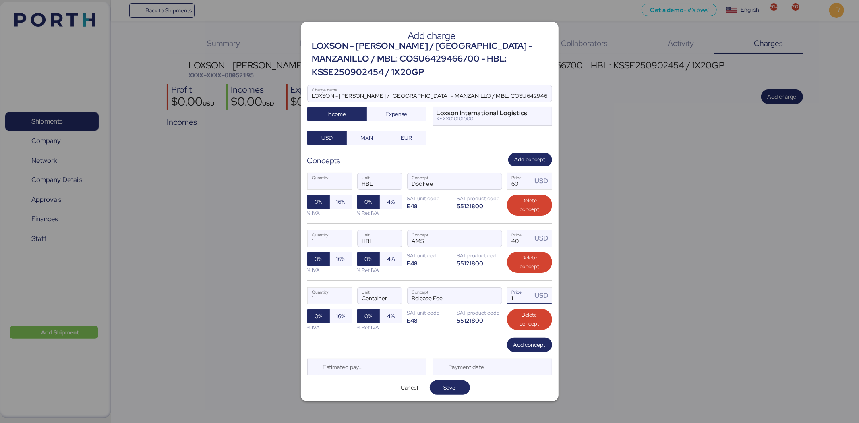
click at [525, 289] on input "1" at bounding box center [519, 295] width 25 height 16
type input "110"
click at [524, 343] on span "Add concept" at bounding box center [529, 345] width 32 height 10
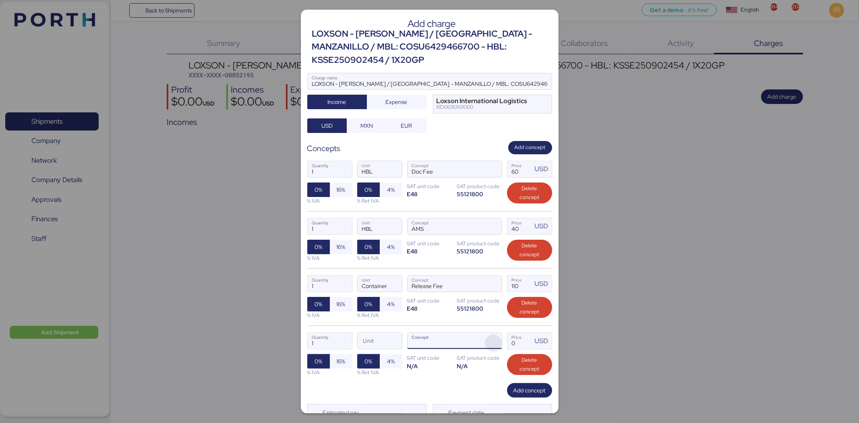
click at [485, 335] on span "button" at bounding box center [493, 343] width 17 height 17
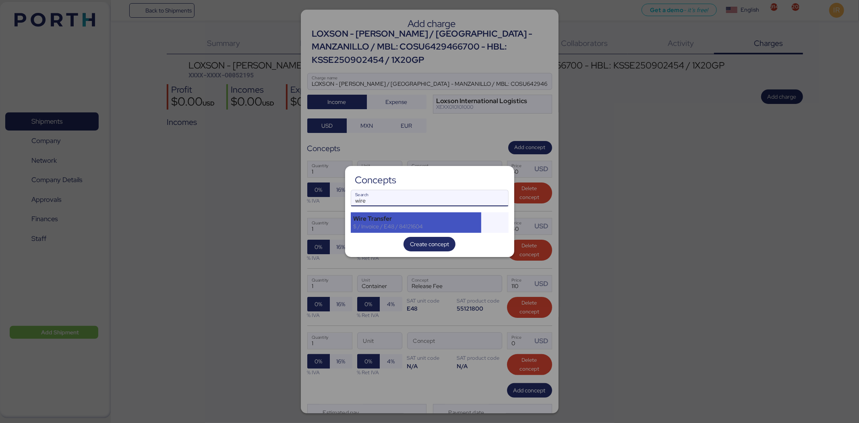
type input "wire"
click at [420, 223] on div "$ / Invoice / E48 / 84121604" at bounding box center [416, 226] width 125 height 7
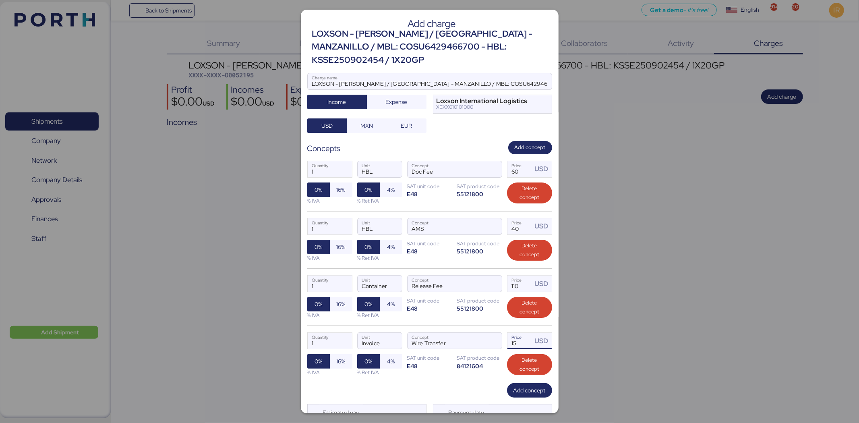
drag, startPoint x: 523, startPoint y: 345, endPoint x: 507, endPoint y: 344, distance: 16.9
click at [507, 344] on input "15" at bounding box center [519, 341] width 25 height 16
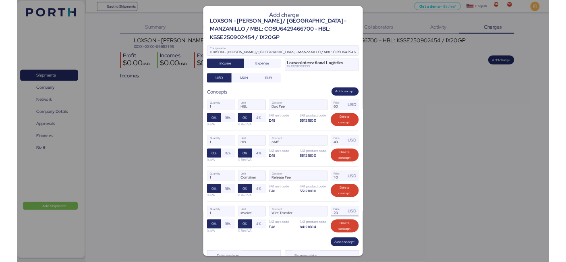
scroll to position [34, 0]
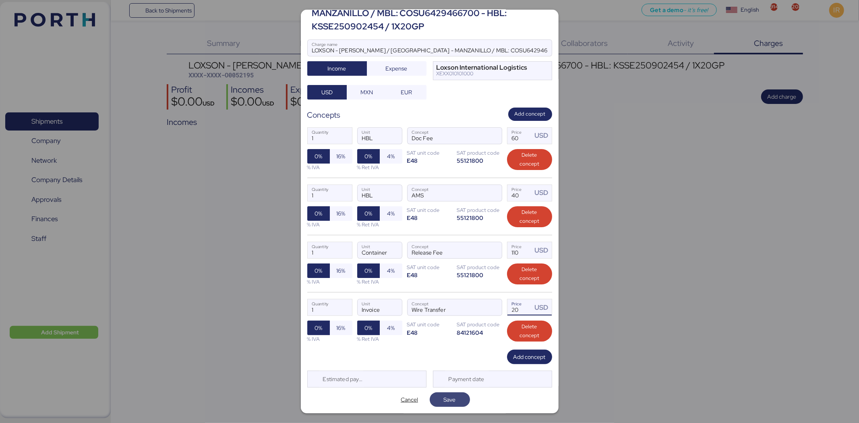
type input "20"
click at [449, 395] on span "Save" at bounding box center [450, 400] width 12 height 10
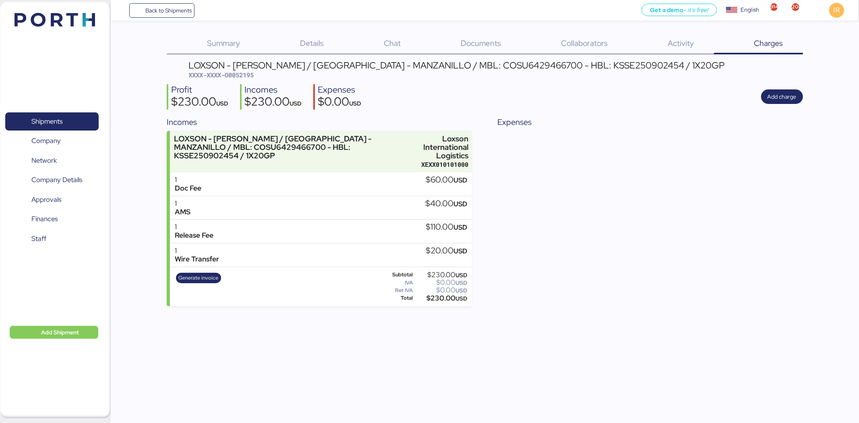
drag, startPoint x: 319, startPoint y: 58, endPoint x: 317, endPoint y: 62, distance: 4.6
click at [317, 62] on div "Summary 0 Details 0 Chat 0 Documents 0 Collaborators 0 Activity 0 Charges 0 LOX…" at bounding box center [485, 169] width 636 height 273
click at [317, 62] on div "LOXSON - [PERSON_NAME] / [GEOGRAPHIC_DATA] - MANZANILLO / MBL: COSU6429466700 -…" at bounding box center [456, 65] width 536 height 9
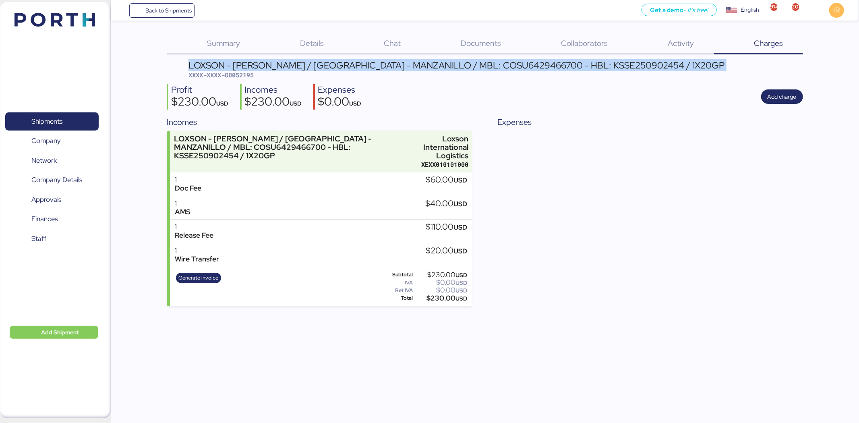
click at [317, 62] on div "LOXSON - [PERSON_NAME] / [GEOGRAPHIC_DATA] - MANZANILLO / MBL: COSU6429466700 -…" at bounding box center [456, 65] width 536 height 9
copy div "LOXSON - [PERSON_NAME] / [GEOGRAPHIC_DATA] - MANZANILLO / MBL: COSU6429466700 -…"
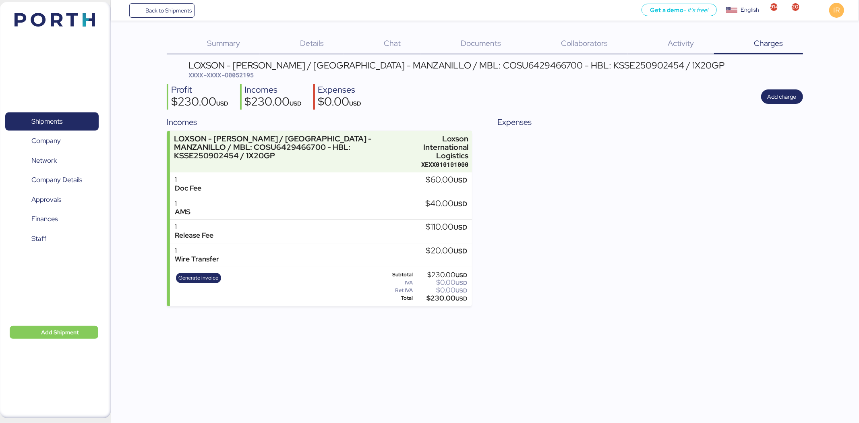
click at [240, 73] on span "XXXX-XXXX-O0052195" at bounding box center [220, 75] width 65 height 8
copy span "O0052195"
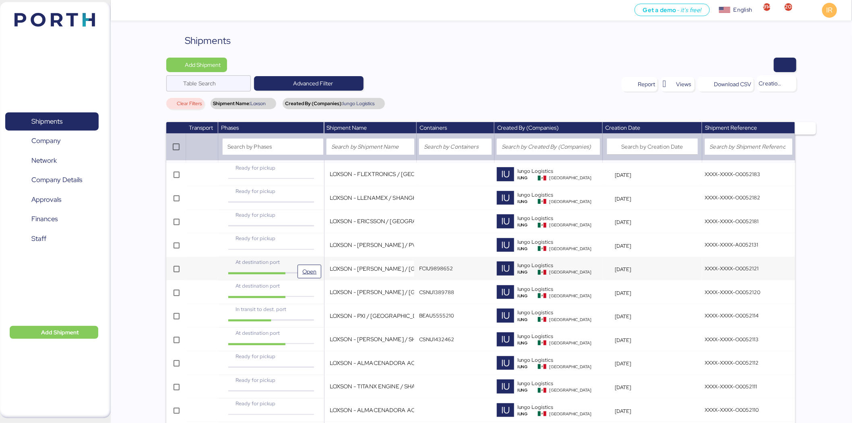
click at [291, 265] on div "At destination port" at bounding box center [271, 262] width 88 height 8
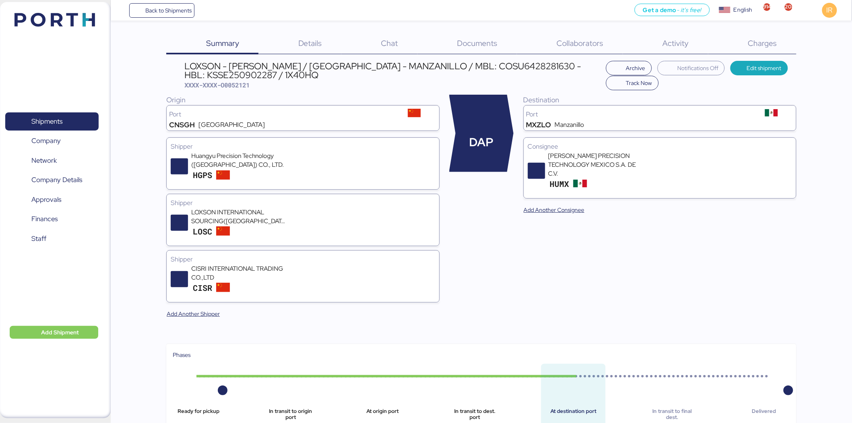
click at [339, 65] on div "LOXSON - [PERSON_NAME] / [GEOGRAPHIC_DATA] - MANZANILLO / MBL: COSU6428281630 -…" at bounding box center [393, 71] width 418 height 18
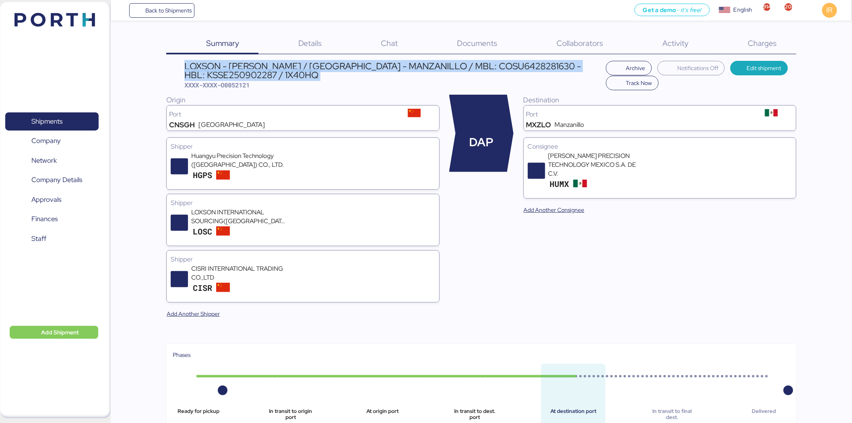
click at [339, 65] on div "LOXSON - [PERSON_NAME] / [GEOGRAPHIC_DATA] - MANZANILLO / MBL: COSU6428281630 -…" at bounding box center [393, 71] width 418 height 18
copy div "LOXSON - [PERSON_NAME] / [GEOGRAPHIC_DATA] - MANZANILLO / MBL: COSU6428281630 -…"
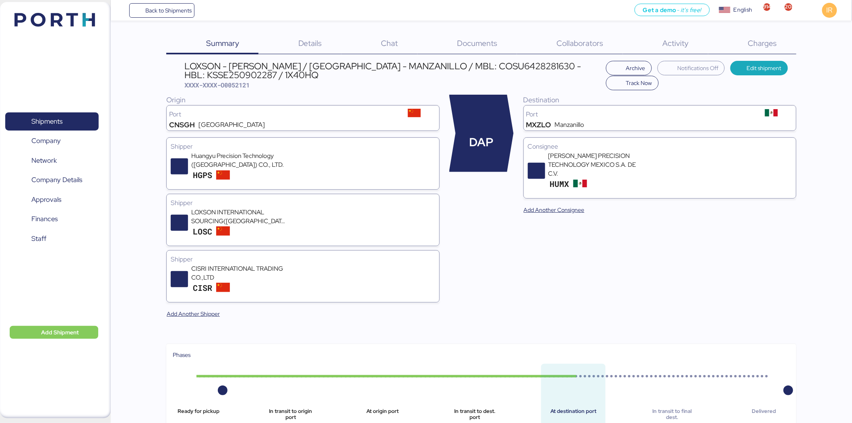
click at [776, 39] on span "Charges" at bounding box center [762, 43] width 29 height 10
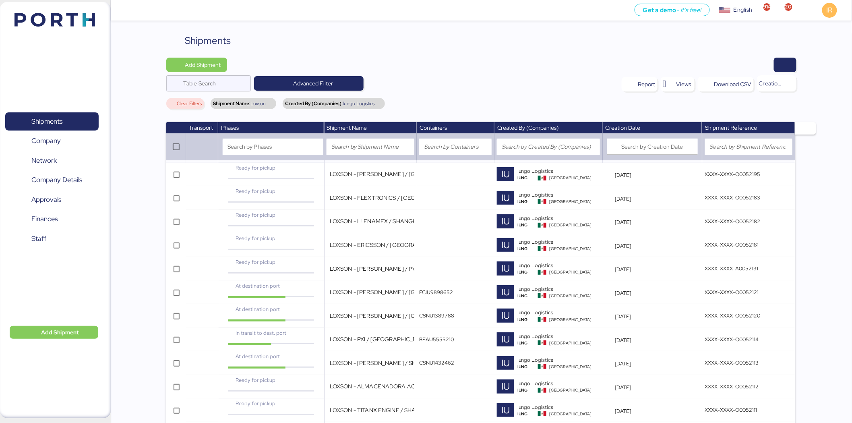
scroll to position [623, 0]
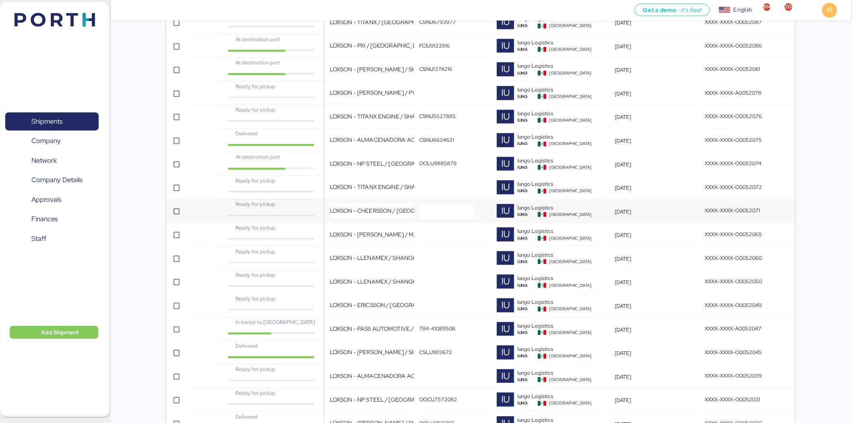
click at [321, 215] on td "Ready for pickup" at bounding box center [271, 211] width 106 height 24
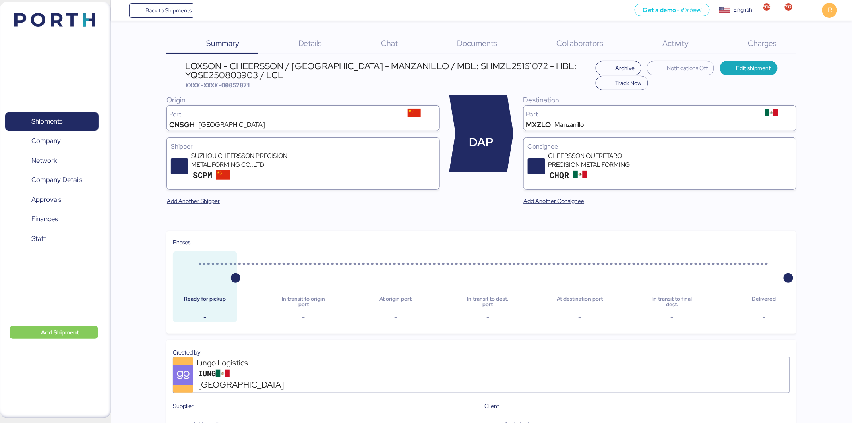
click at [744, 42] on div "Charges 0" at bounding box center [752, 43] width 88 height 21
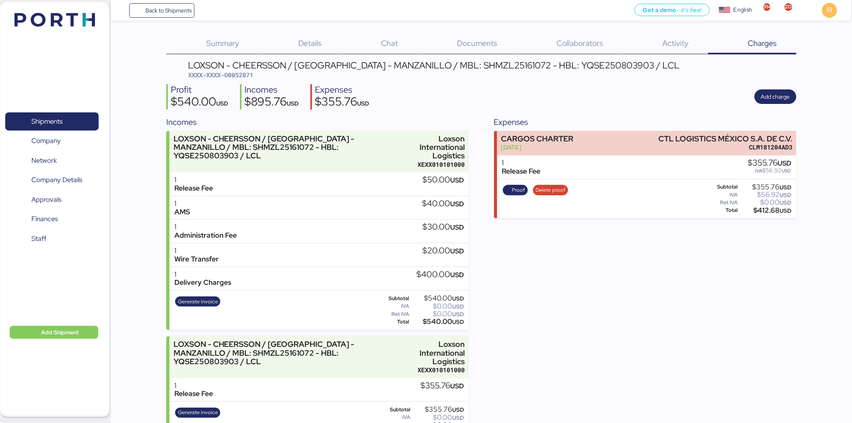
scroll to position [25, 0]
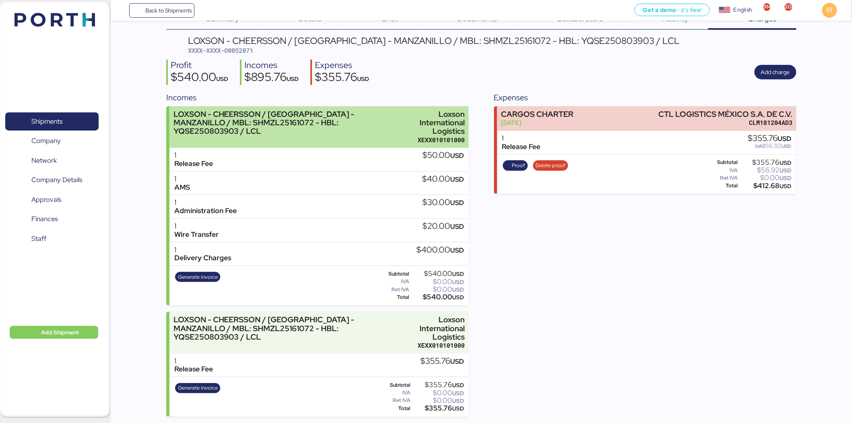
click at [316, 114] on div "LOXSON - CHEERSSON / [GEOGRAPHIC_DATA] - MANZANILLO / MBL: SHMZL25161072 - HBL:…" at bounding box center [289, 122] width 231 height 25
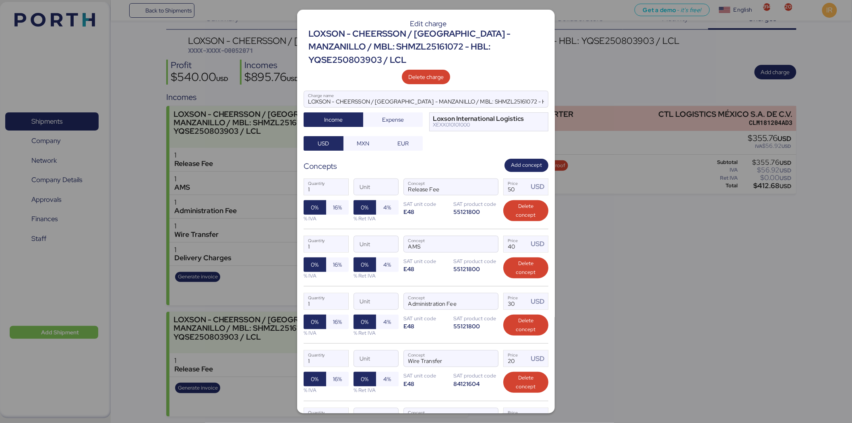
scroll to position [95, 0]
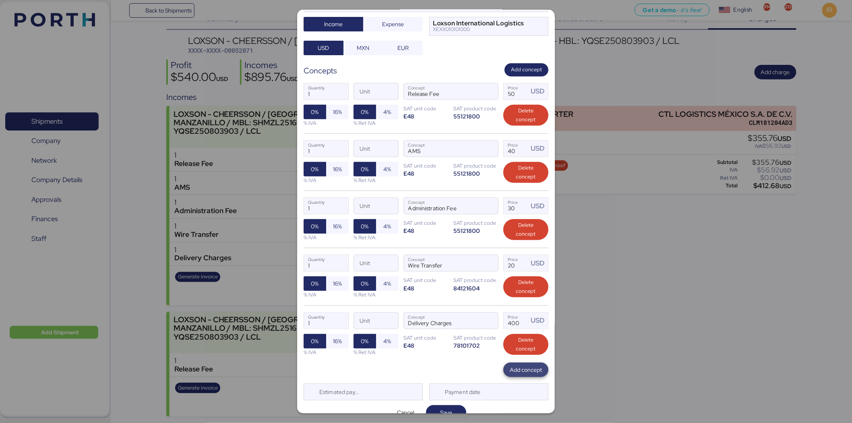
click at [510, 365] on span "Add concept" at bounding box center [526, 370] width 32 height 10
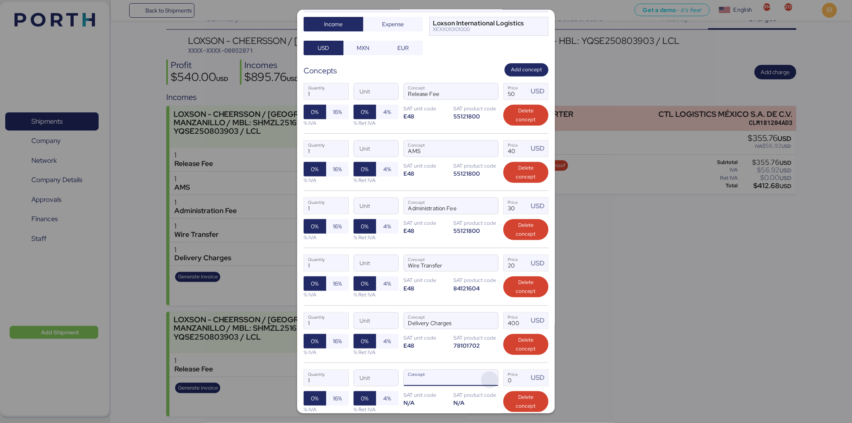
click at [481, 371] on span "button" at bounding box center [489, 379] width 17 height 17
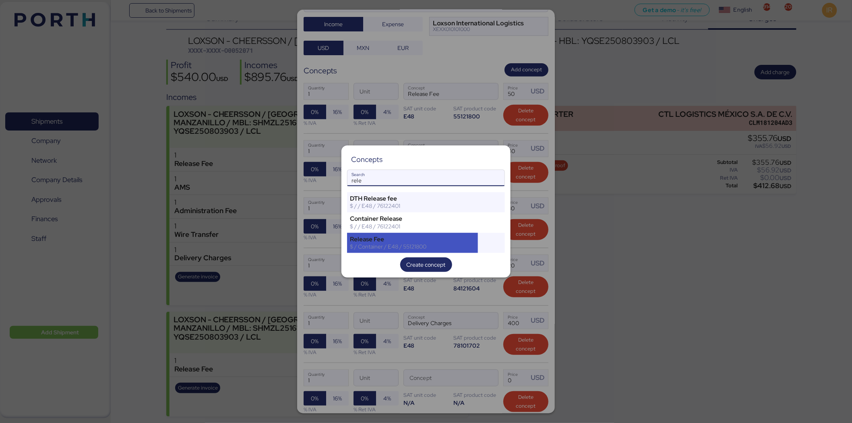
type input "rele"
click at [420, 242] on div "Release Fee" at bounding box center [412, 239] width 125 height 7
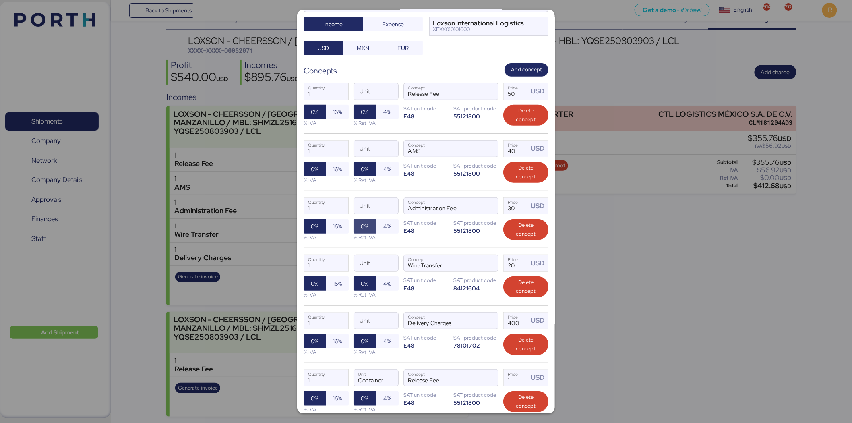
scroll to position [153, 0]
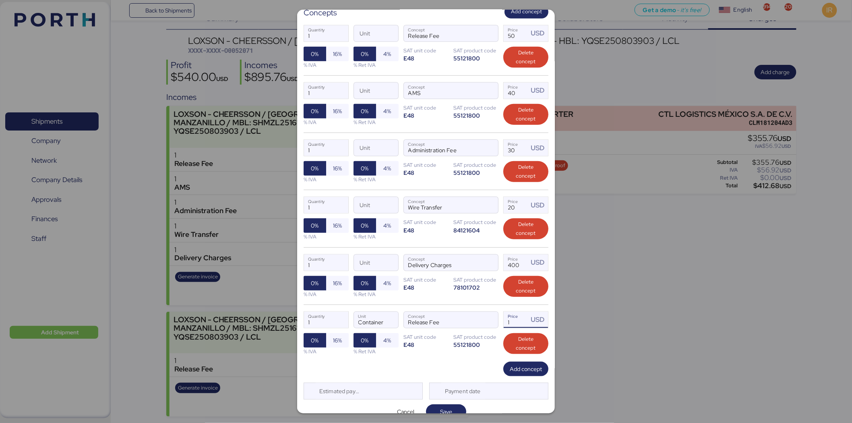
drag, startPoint x: 515, startPoint y: 304, endPoint x: 501, endPoint y: 304, distance: 14.1
click at [504, 312] on input "1" at bounding box center [516, 320] width 25 height 16
type input "355.76"
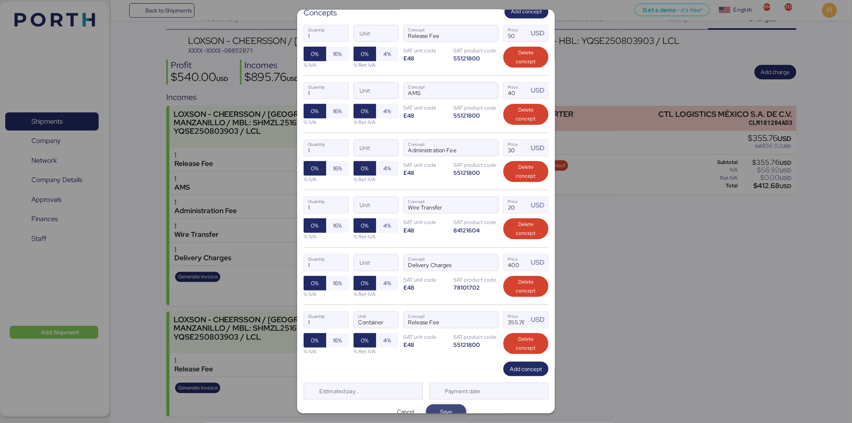
click at [441, 407] on span "Save" at bounding box center [446, 412] width 12 height 10
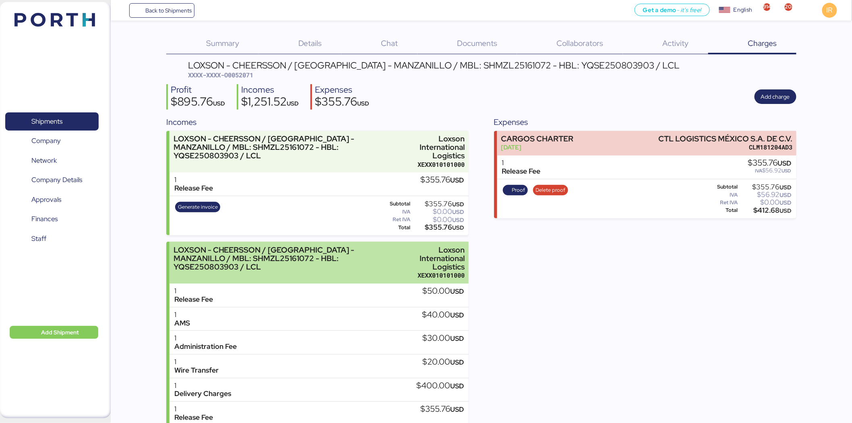
scroll to position [48, 0]
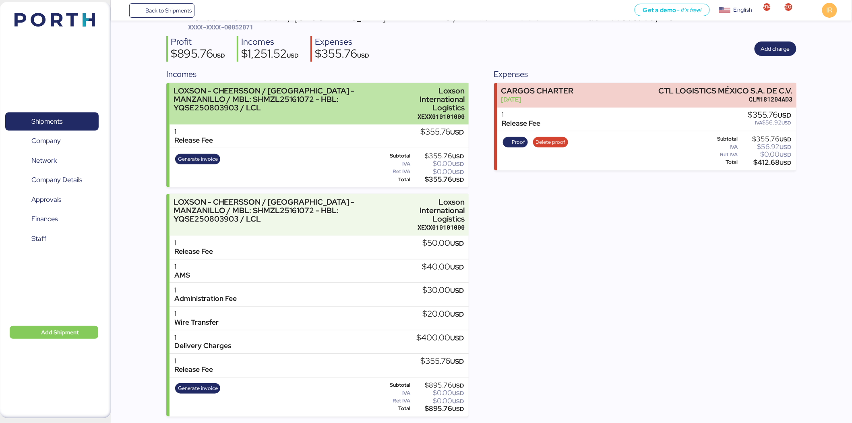
click at [373, 99] on div "LOXSON - CHEERSSON / [GEOGRAPHIC_DATA] - MANZANILLO / MBL: SHMZL25161072 - HBL:…" at bounding box center [289, 99] width 231 height 25
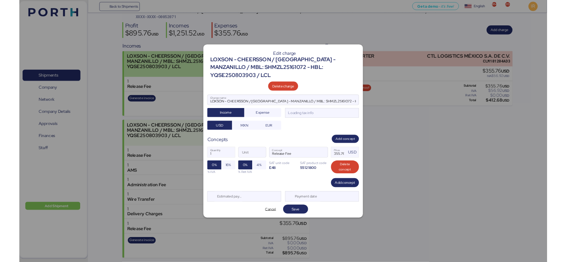
scroll to position [0, 0]
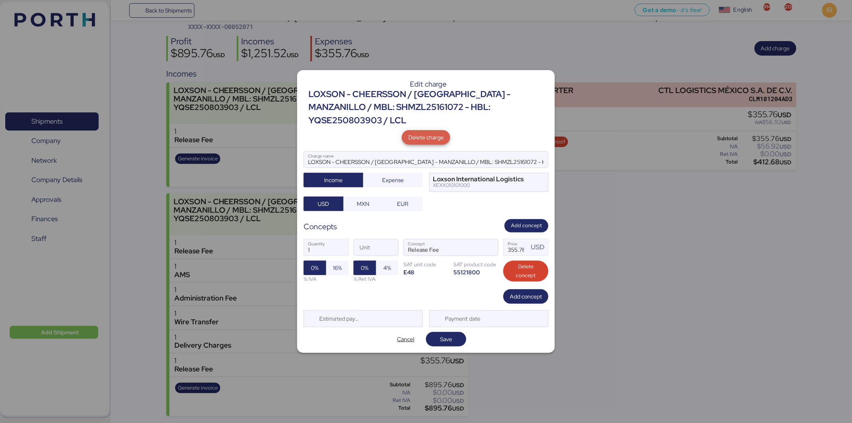
click at [423, 132] on span "Delete charge" at bounding box center [425, 137] width 35 height 10
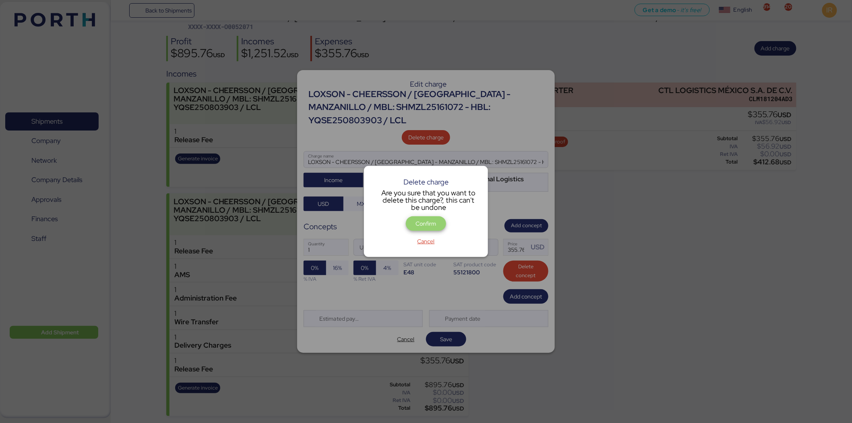
click at [432, 219] on span "Confirm" at bounding box center [426, 224] width 21 height 10
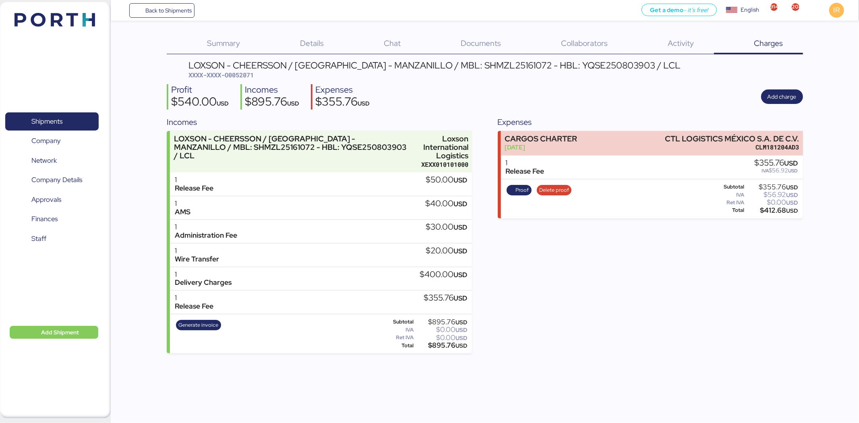
click at [240, 72] on span "XXXX-XXXX-O0052071" at bounding box center [220, 75] width 65 height 8
copy span "O0052071"
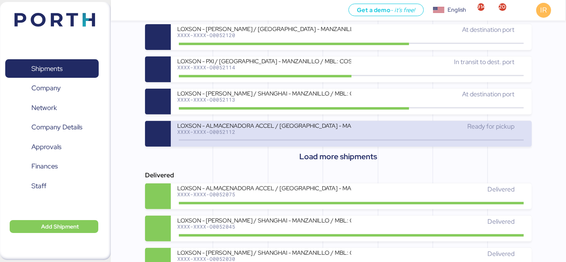
click at [238, 127] on div "LOXSON - ALMACENADORA ACCEL / [GEOGRAPHIC_DATA] - MANZANILLO / MBL: OOLU8899514…" at bounding box center [264, 125] width 174 height 7
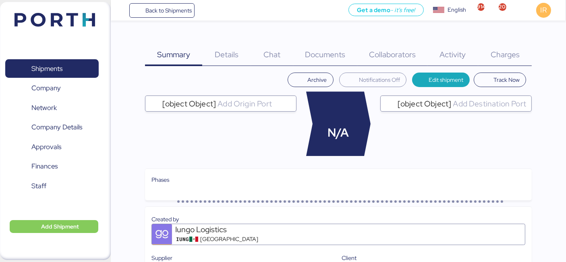
click at [505, 52] on span "Charges" at bounding box center [504, 54] width 29 height 10
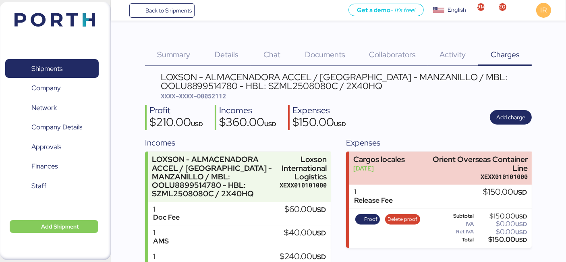
scroll to position [80, 0]
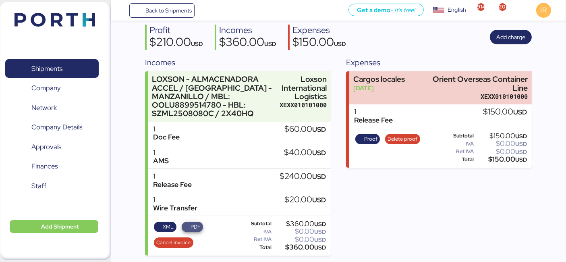
click at [195, 224] on span "PDF" at bounding box center [195, 226] width 10 height 9
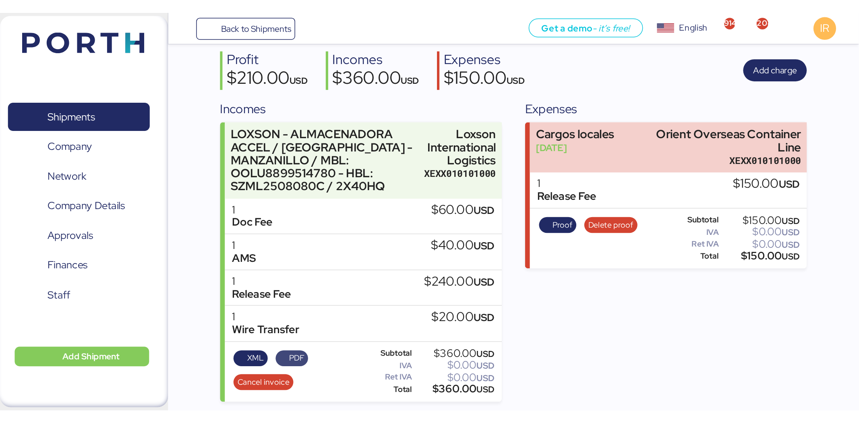
scroll to position [0, 0]
